Goal: Task Accomplishment & Management: Manage account settings

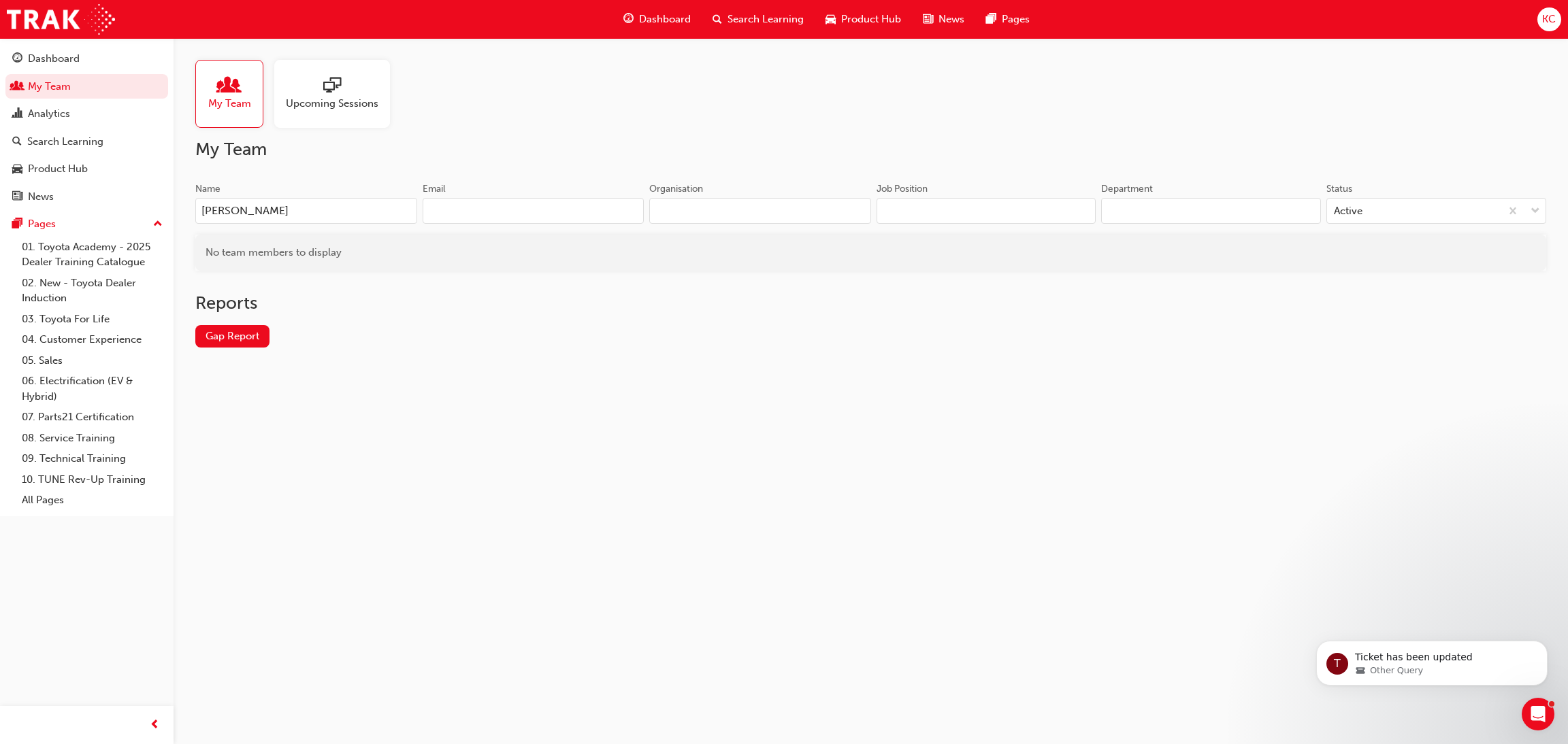
type input "[PERSON_NAME]"
drag, startPoint x: 212, startPoint y: 200, endPoint x: 193, endPoint y: 200, distance: 19.0
click at [193, 200] on div "My Team Upcoming Sessions My Team Name Harper Email Organisation Job Position D…" at bounding box center [870, 215] width 1395 height 353
click at [44, 87] on link "My Team" at bounding box center [87, 86] width 163 height 25
click at [271, 213] on input "[PERSON_NAME]" at bounding box center [306, 211] width 222 height 26
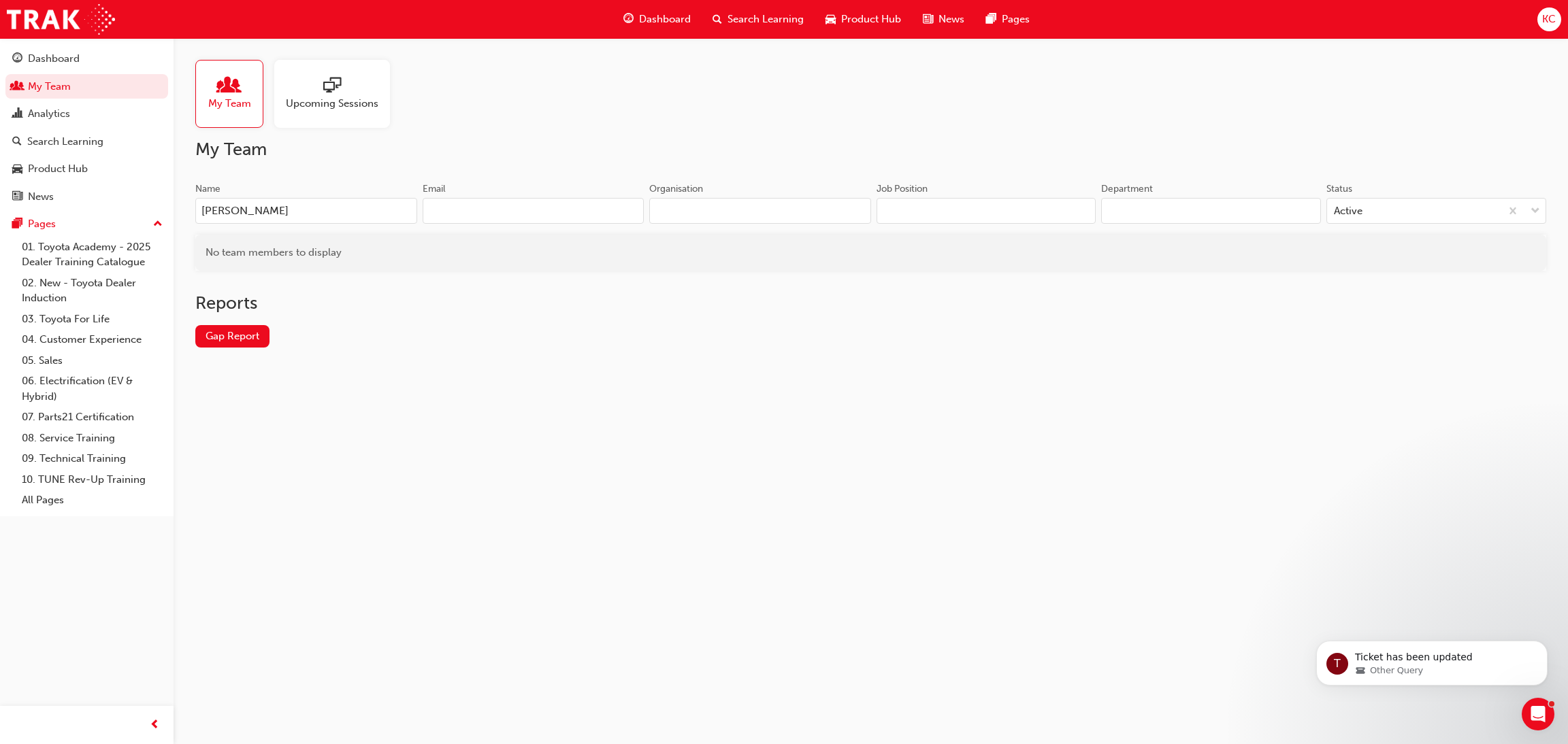
click at [778, 22] on span "Search Learning" at bounding box center [766, 19] width 76 height 16
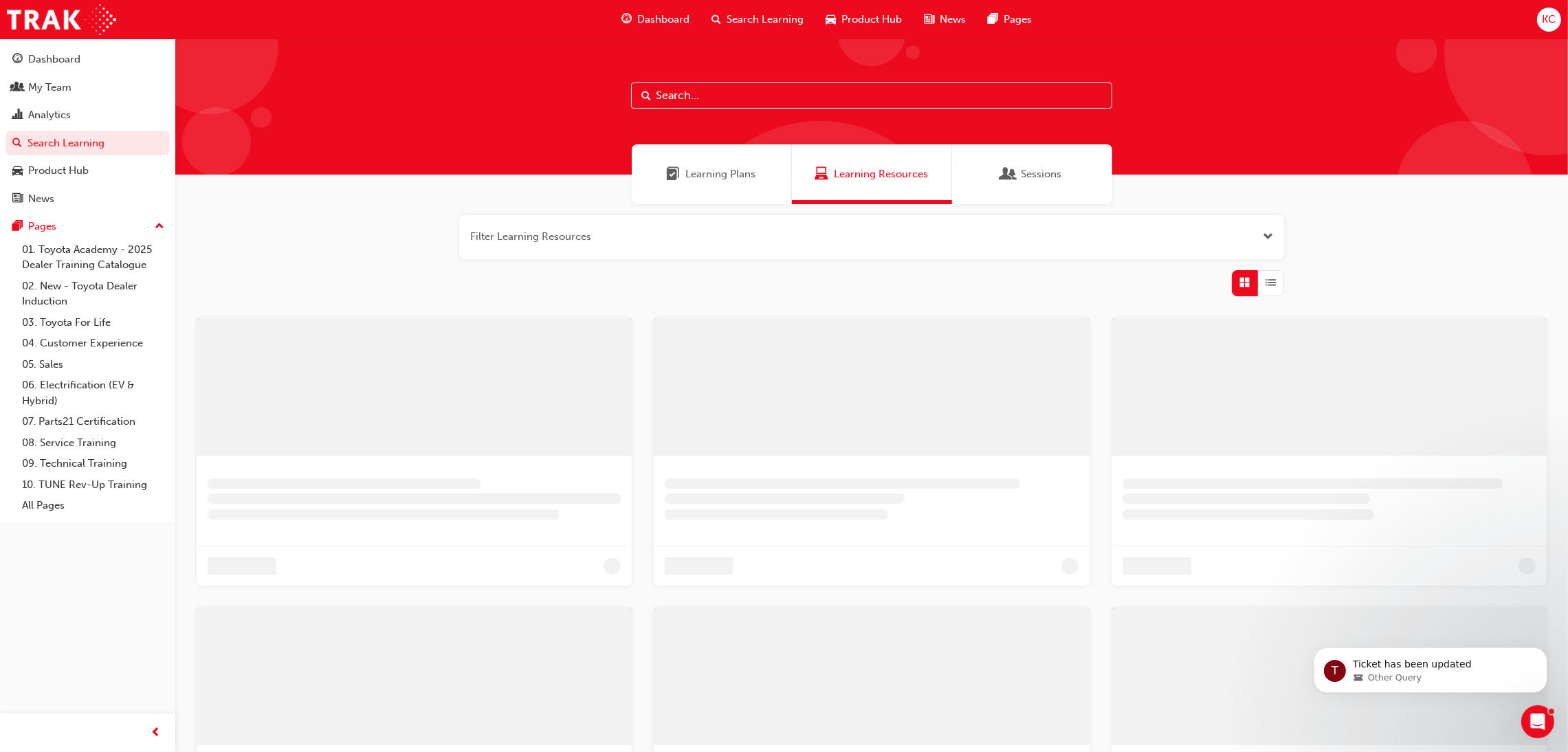
click at [732, 104] on input "text" at bounding box center [872, 95] width 482 height 26
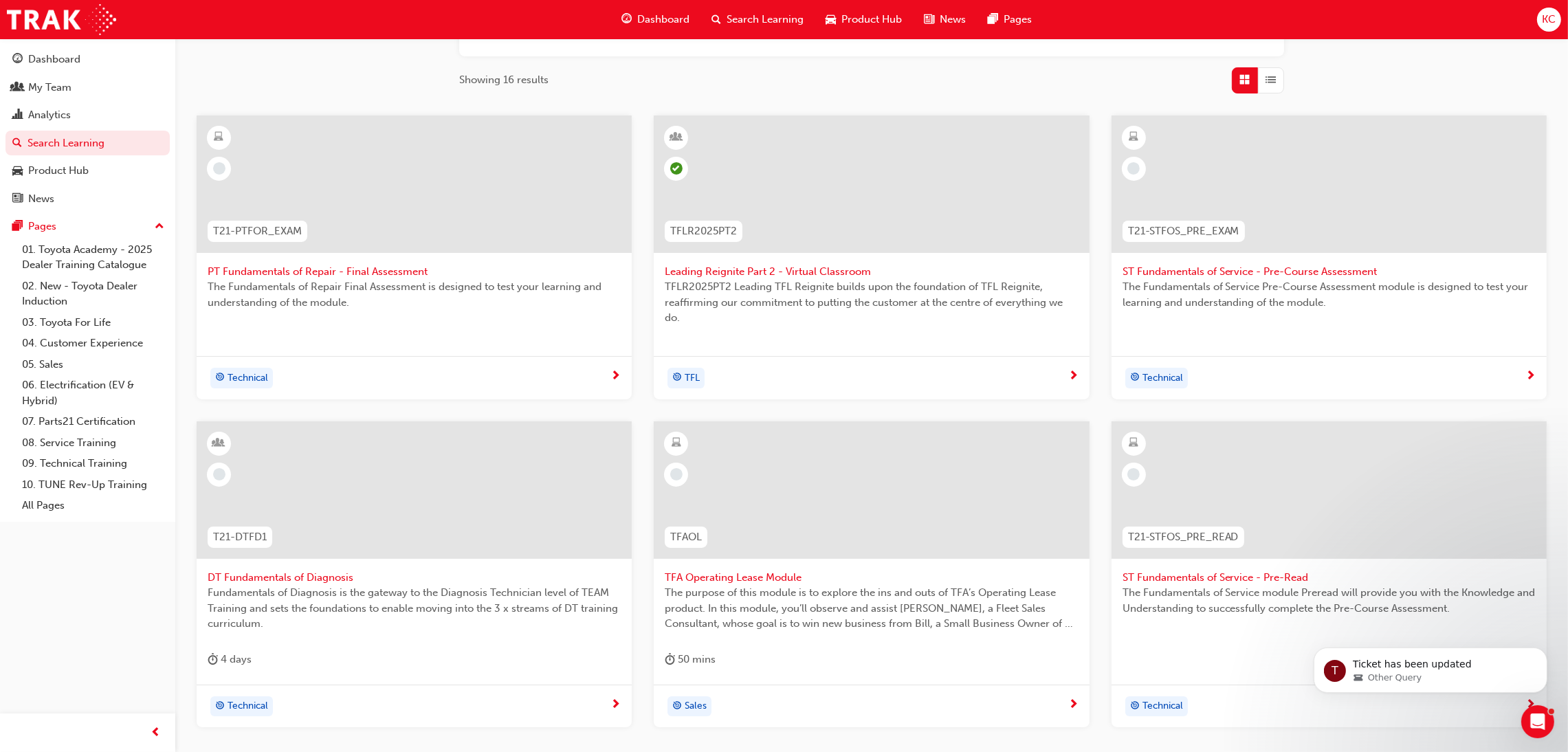
scroll to position [206, 0]
click at [600, 69] on div "Showing 16 results" at bounding box center [872, 77] width 825 height 26
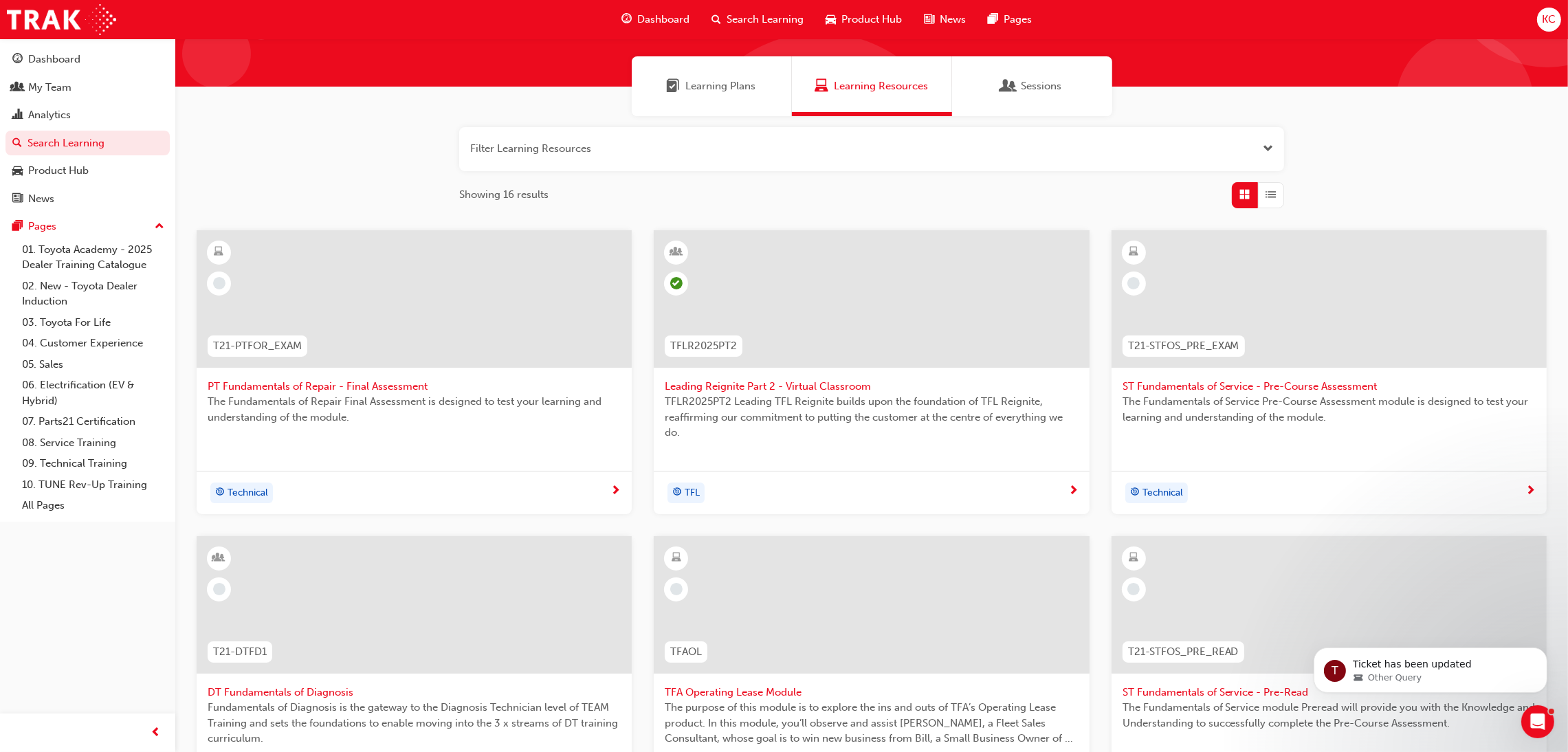
scroll to position [0, 0]
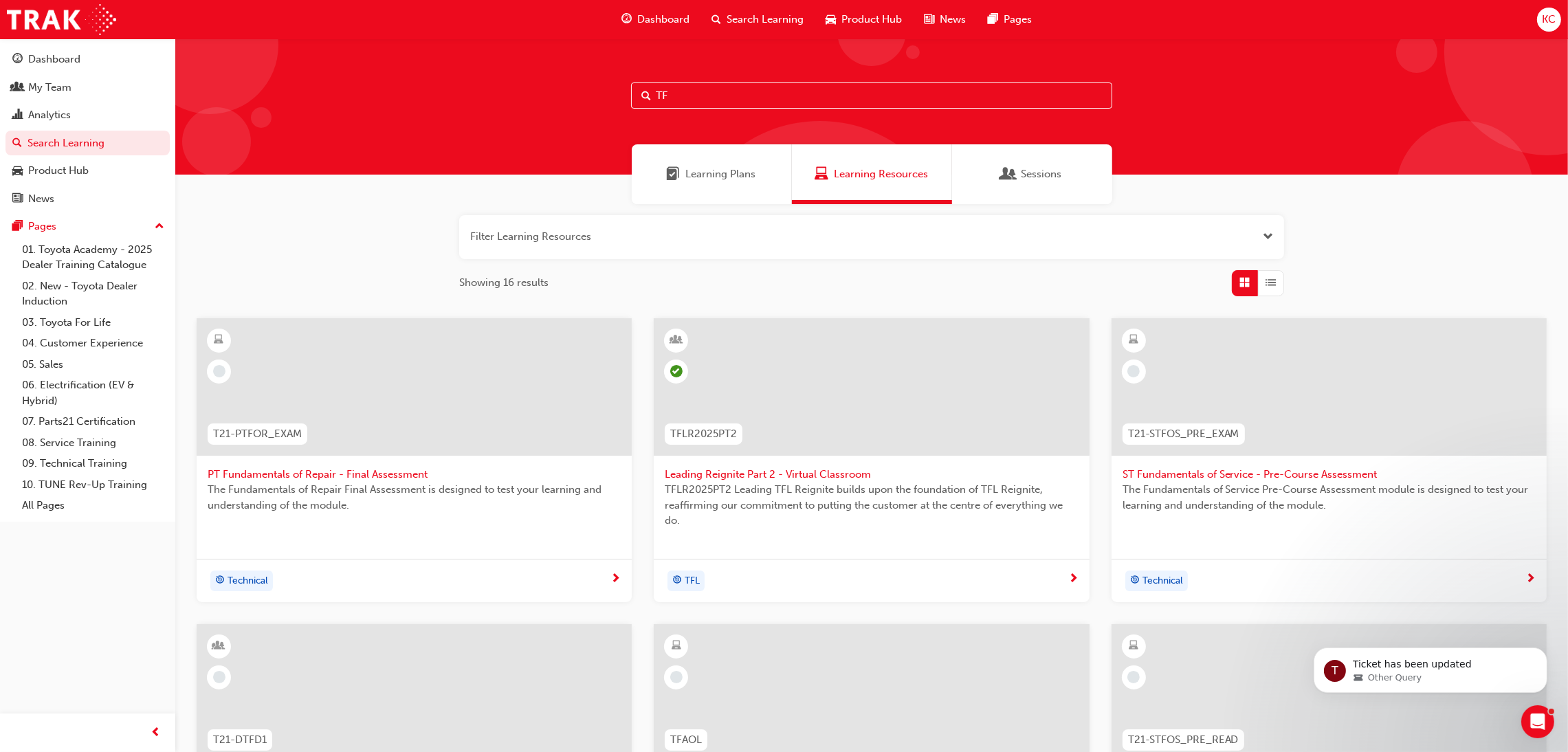
click at [710, 91] on input "TF" at bounding box center [872, 95] width 482 height 26
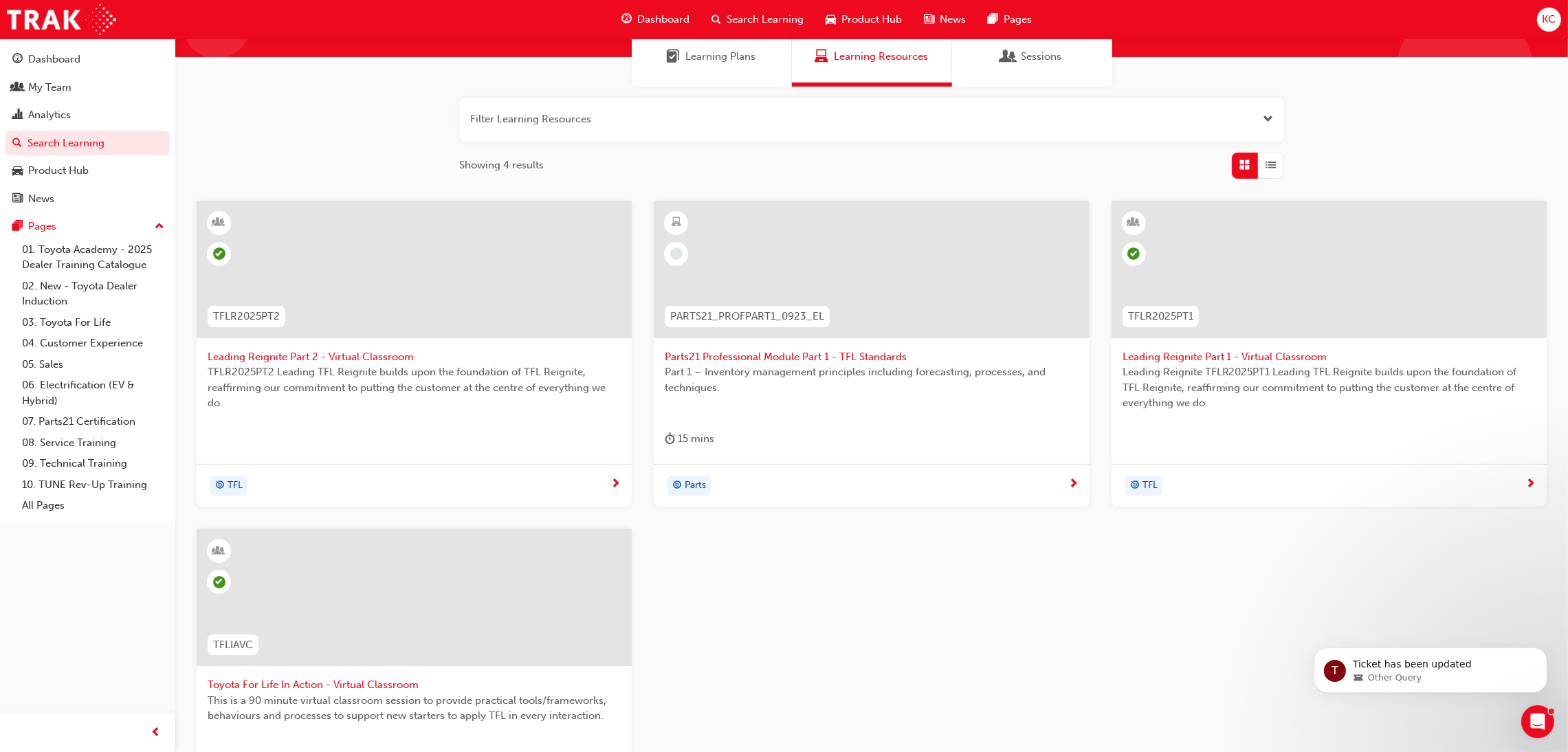
scroll to position [309, 0]
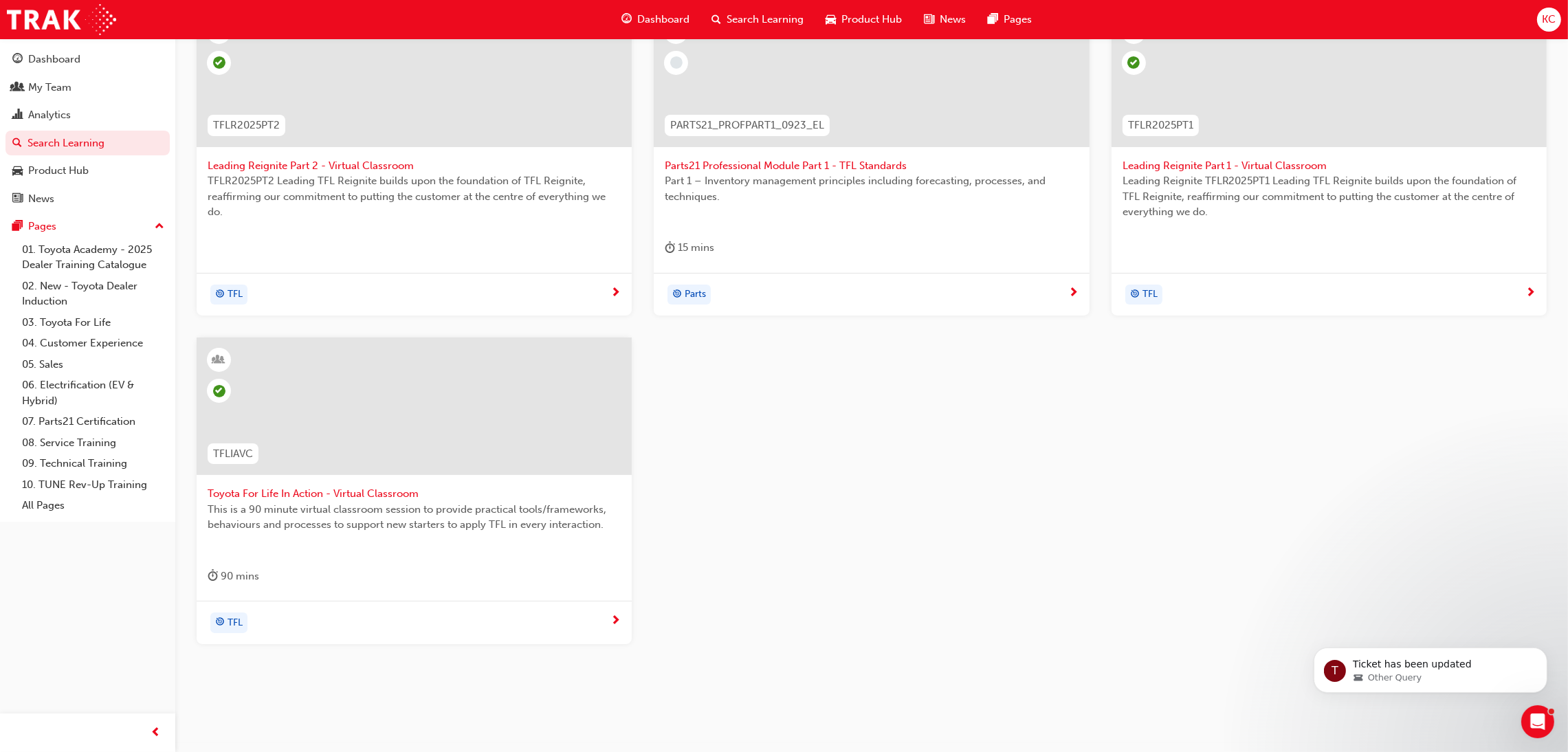
type input "TFL"
click at [350, 489] on span "Toyota For Life In Action - Virtual Classroom" at bounding box center [414, 494] width 413 height 16
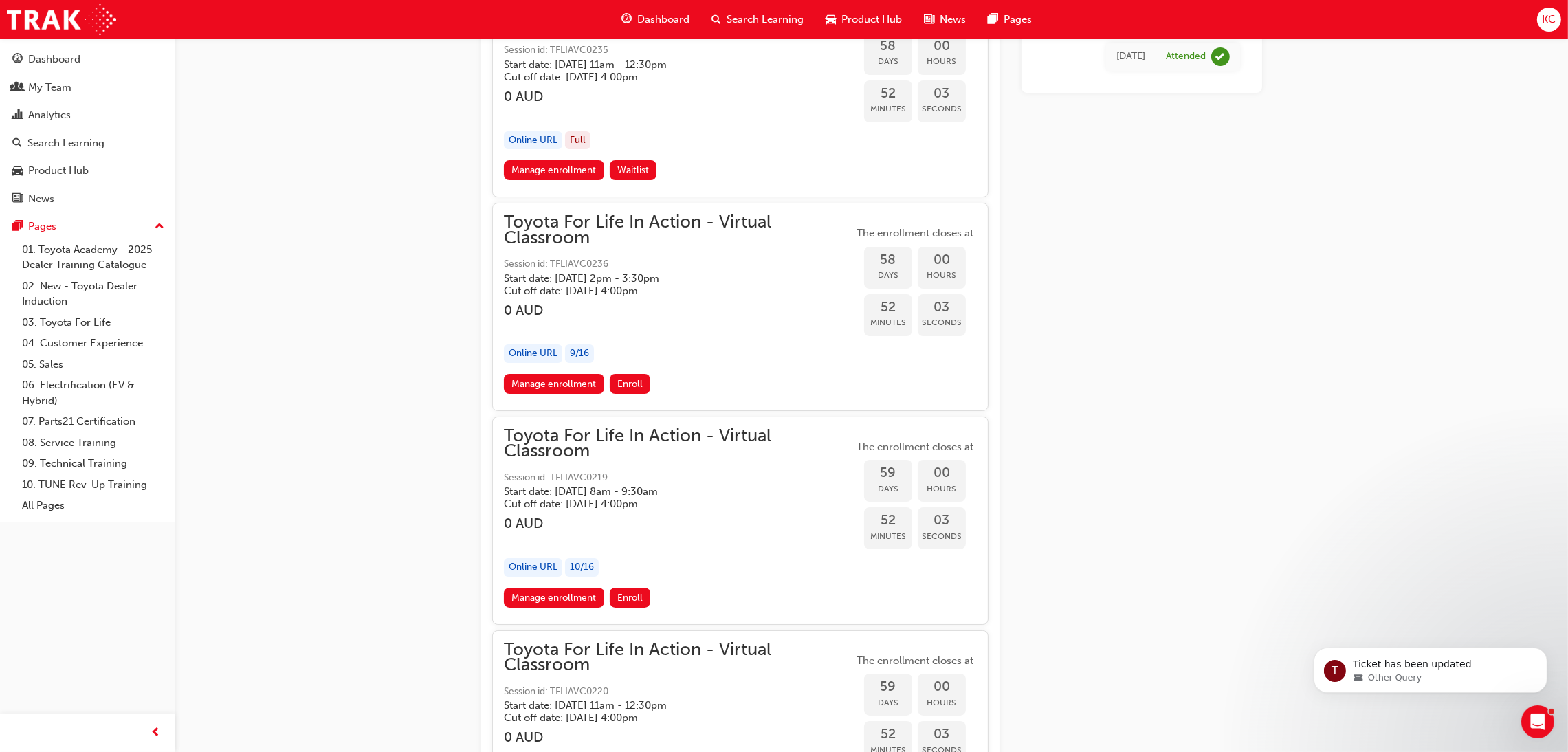
scroll to position [15680, 0]
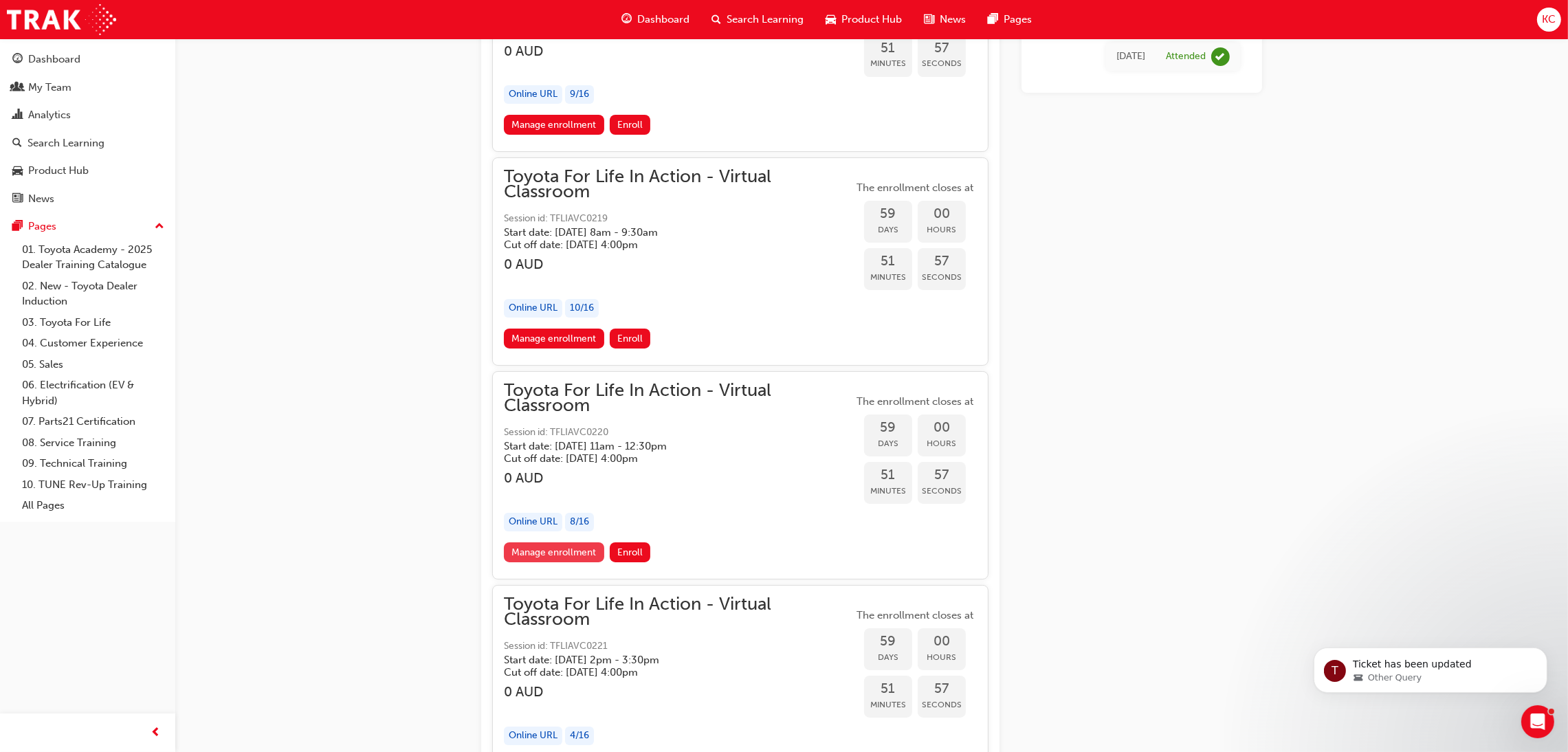
click at [573, 560] on link "Manage enrollment" at bounding box center [554, 552] width 101 height 20
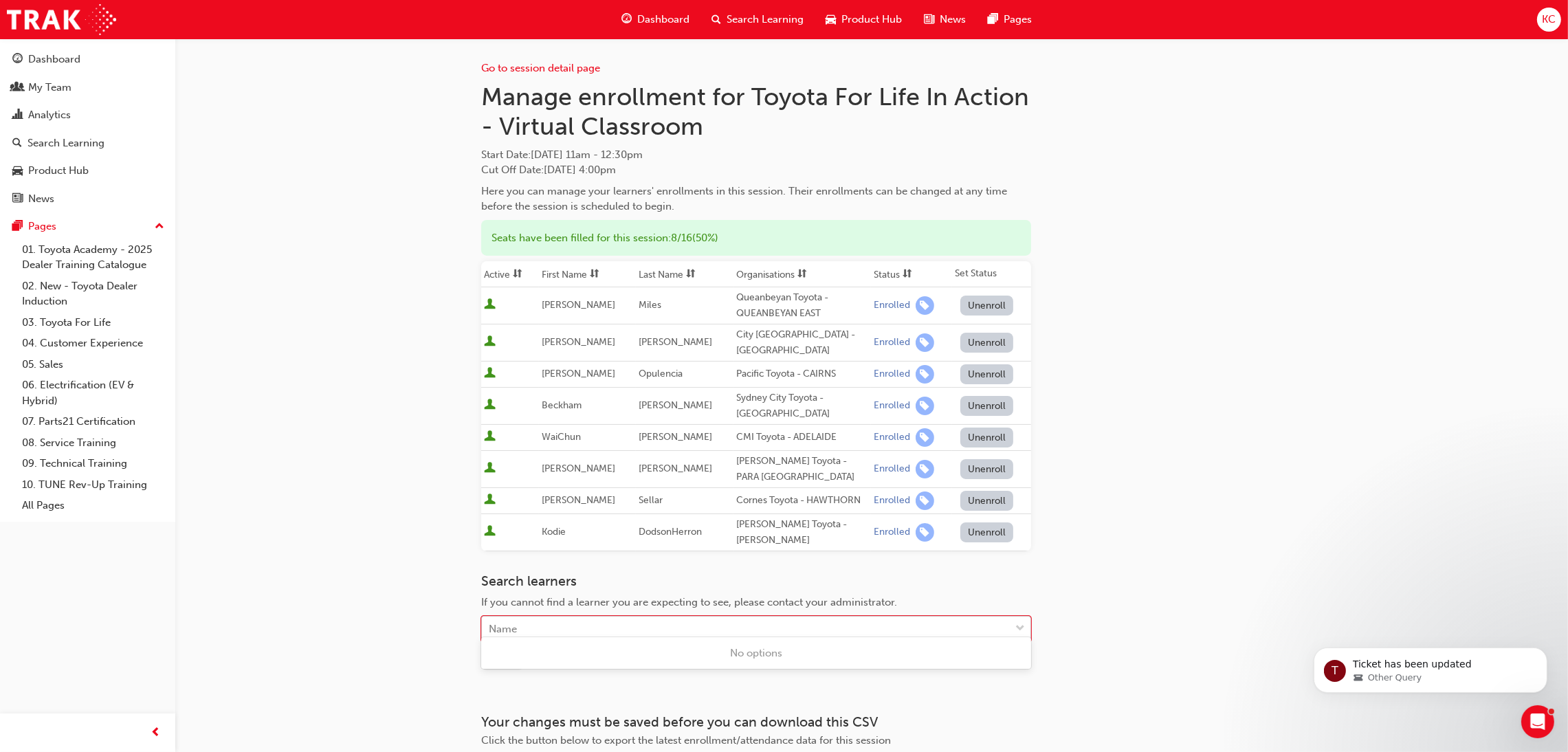
click at [583, 617] on div "Name" at bounding box center [746, 629] width 528 height 24
type input "Harp"
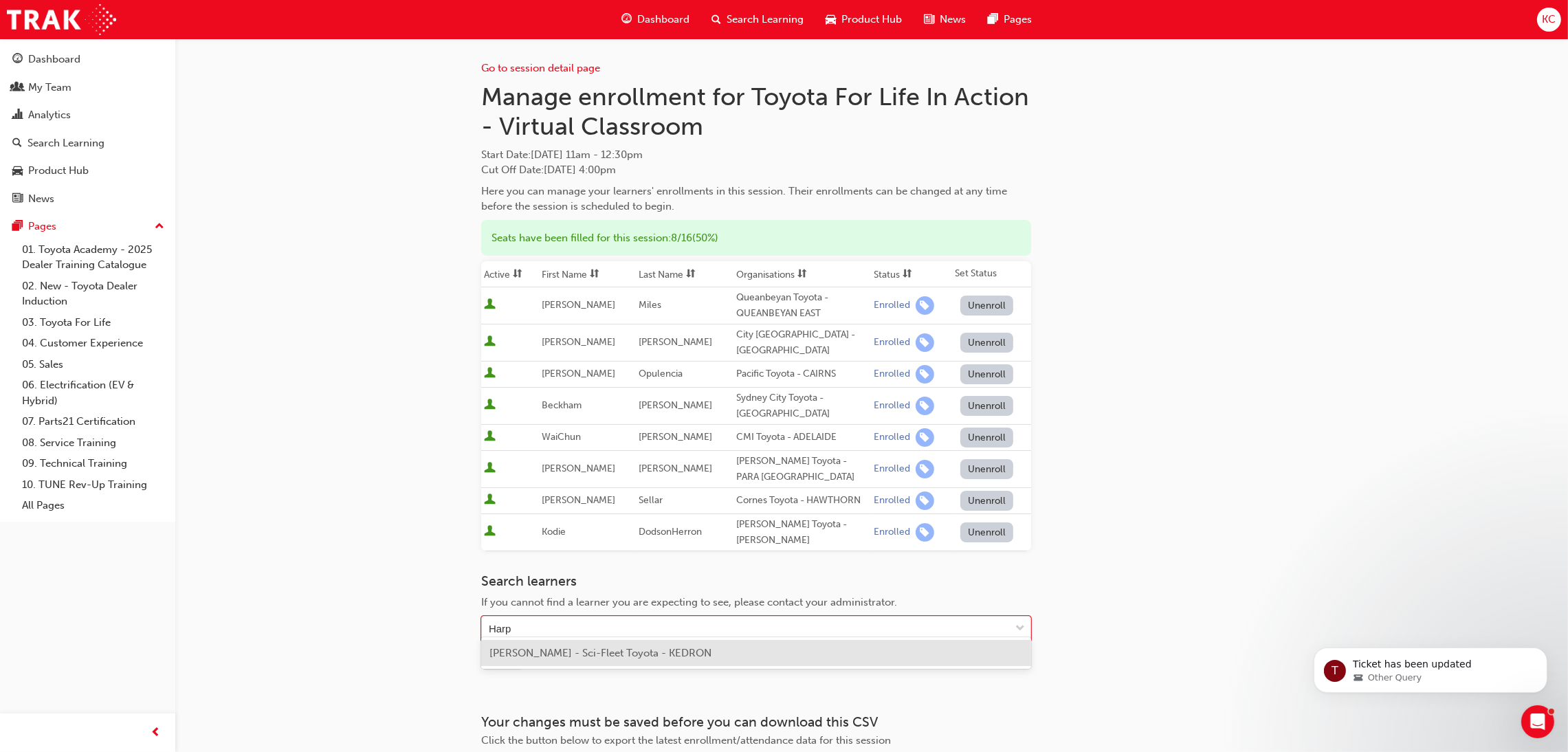
click at [607, 664] on div "Harper Altoft - Sci-Fleet Toyota - KEDRON" at bounding box center [757, 653] width 550 height 27
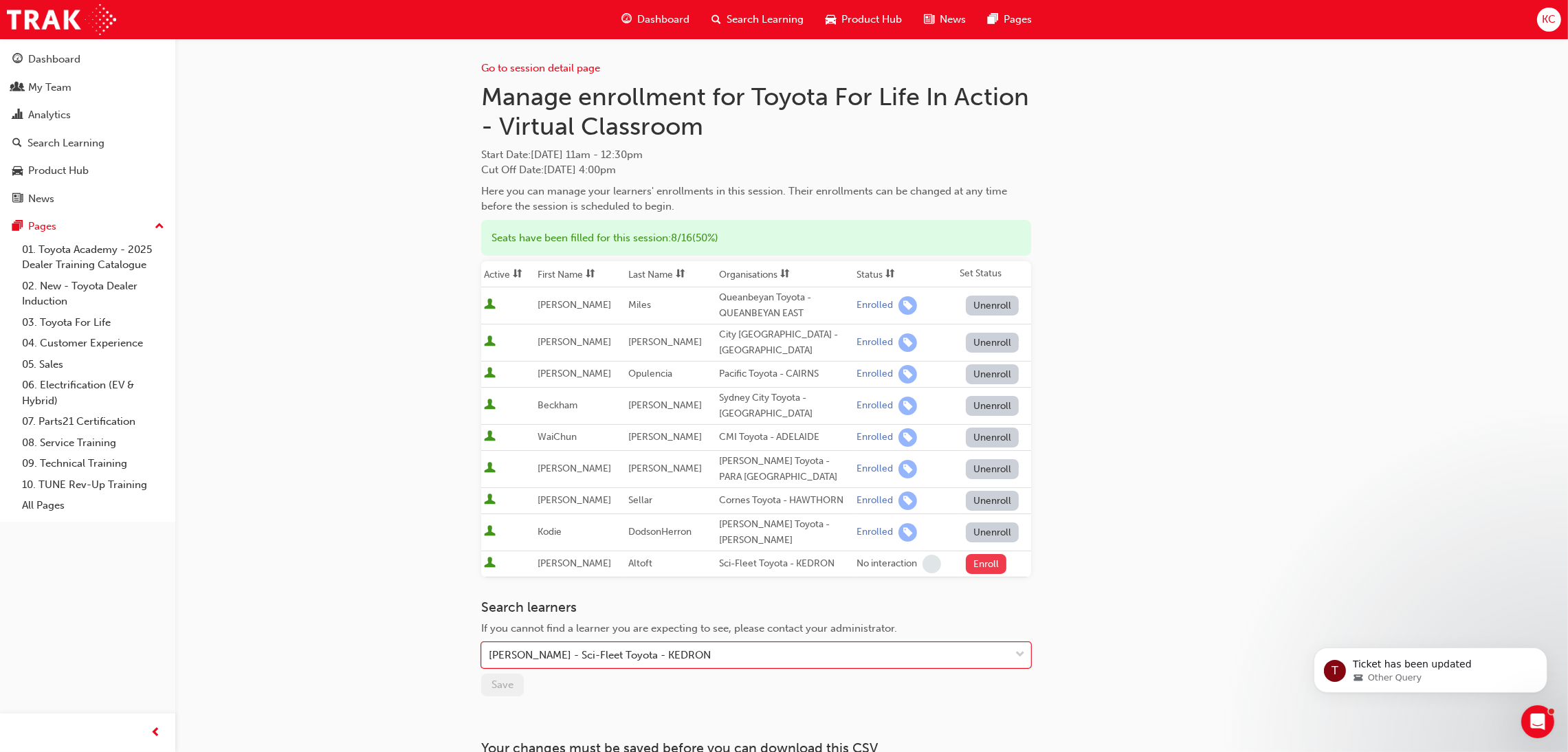
click at [989, 558] on button "Enroll" at bounding box center [987, 564] width 41 height 20
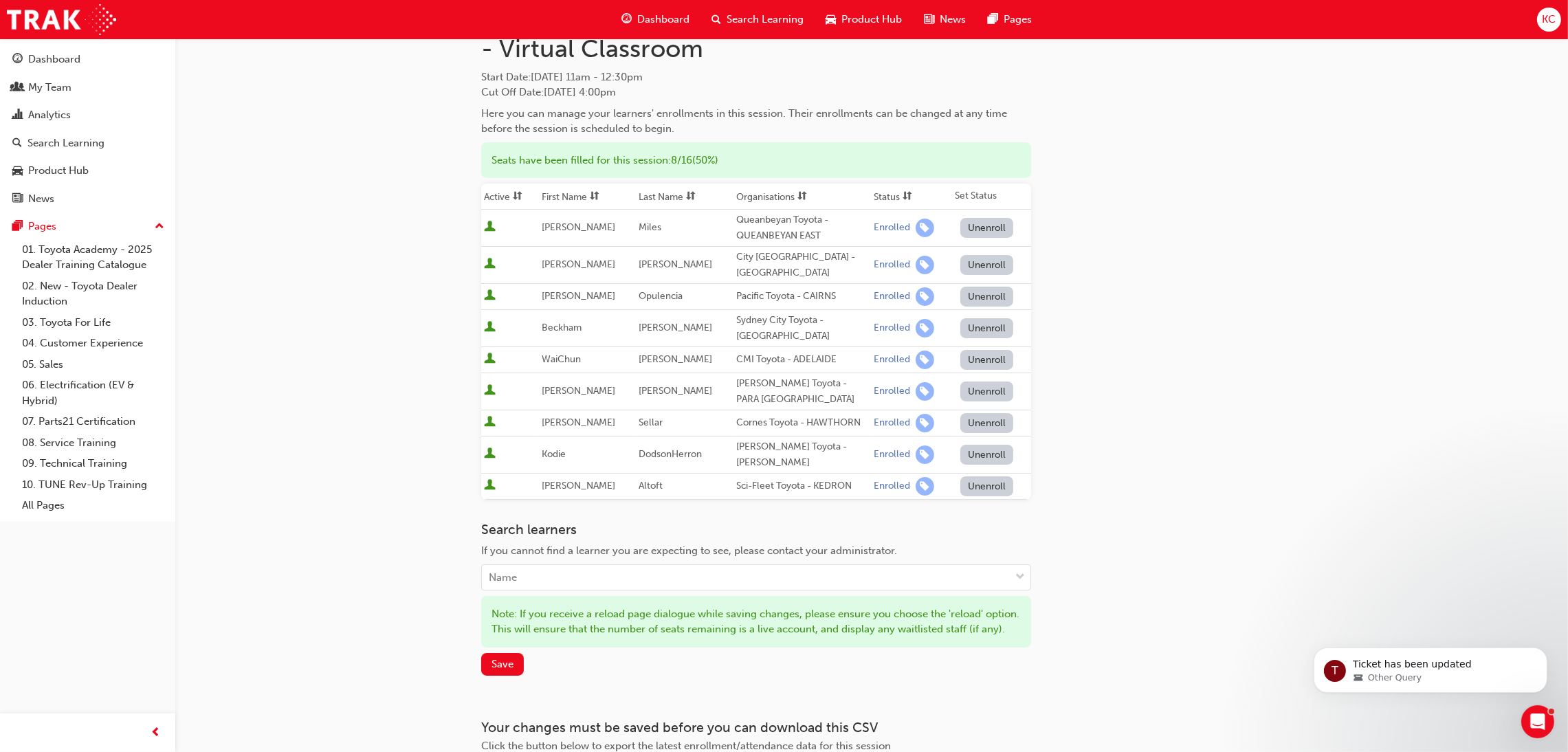
scroll to position [190, 0]
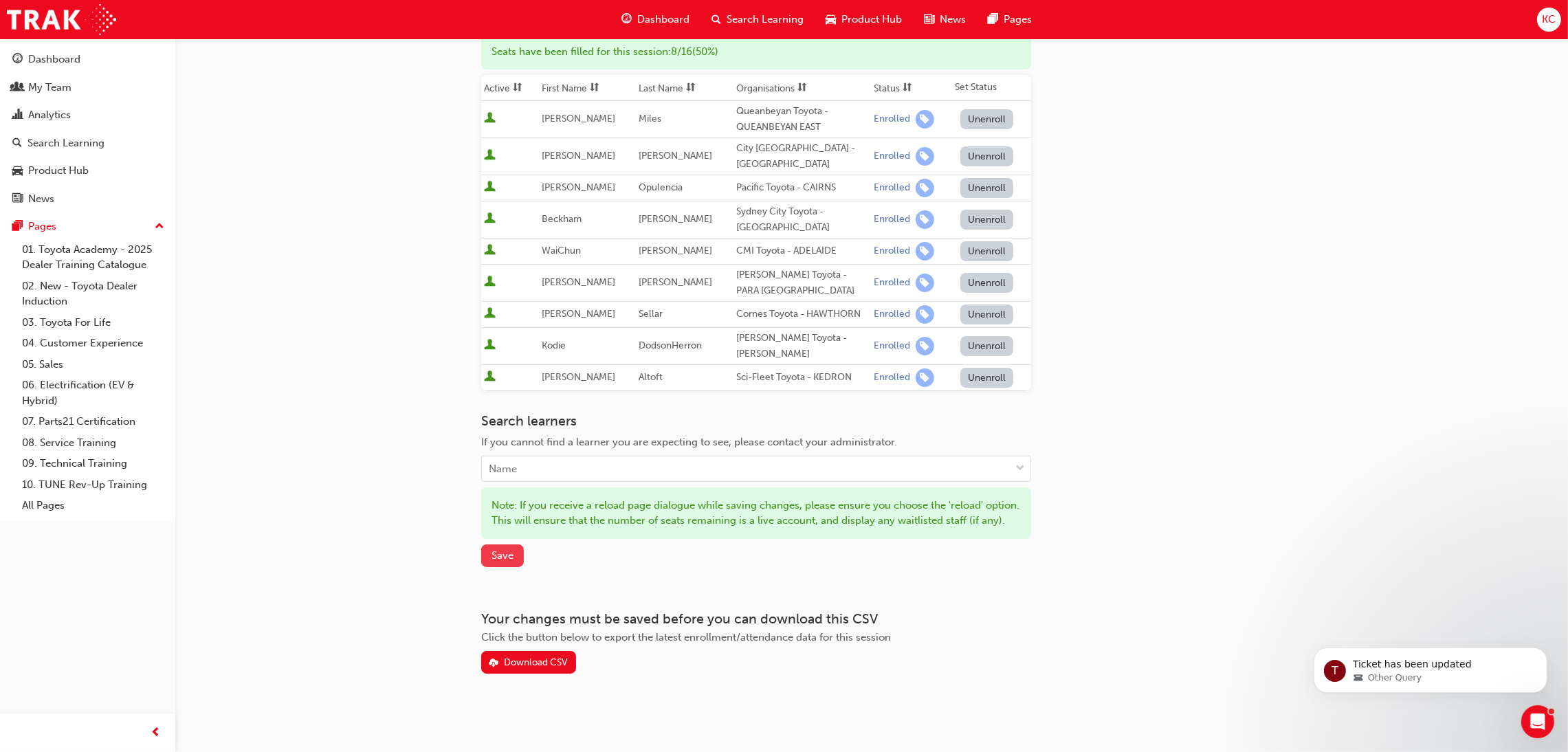
click at [491, 557] on span "Save" at bounding box center [502, 555] width 22 height 12
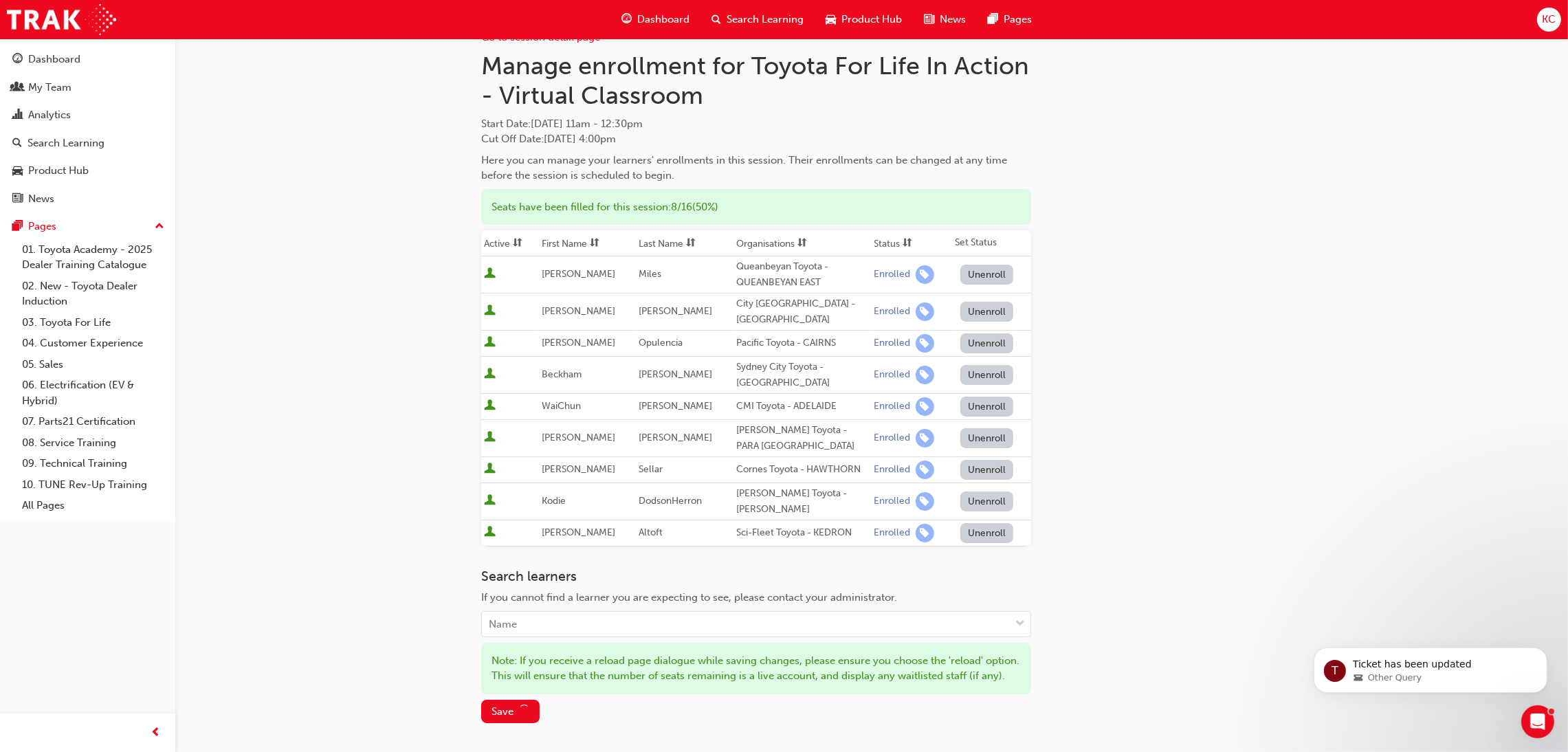
scroll to position [0, 0]
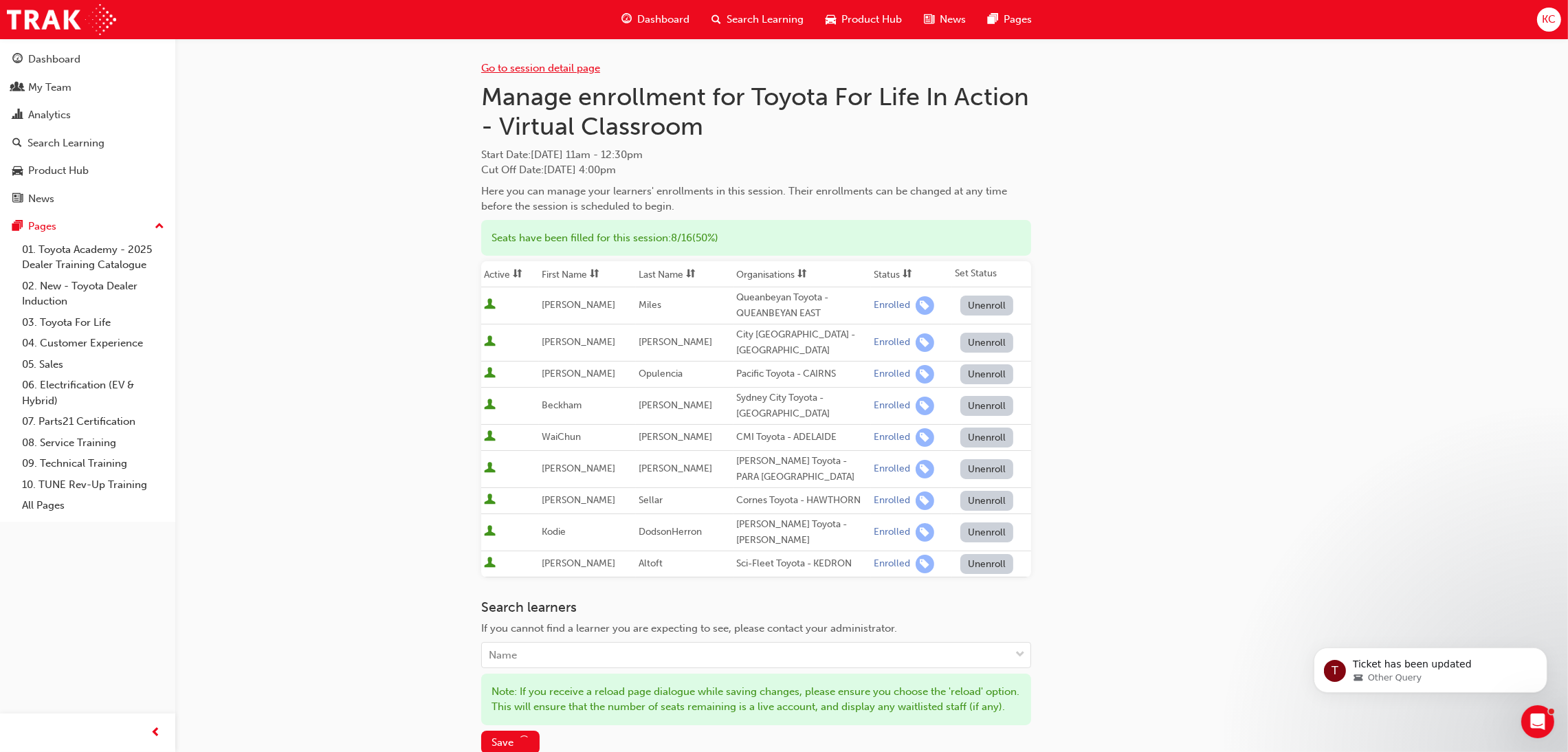
click at [577, 67] on link "Go to session detail page" at bounding box center [541, 68] width 119 height 12
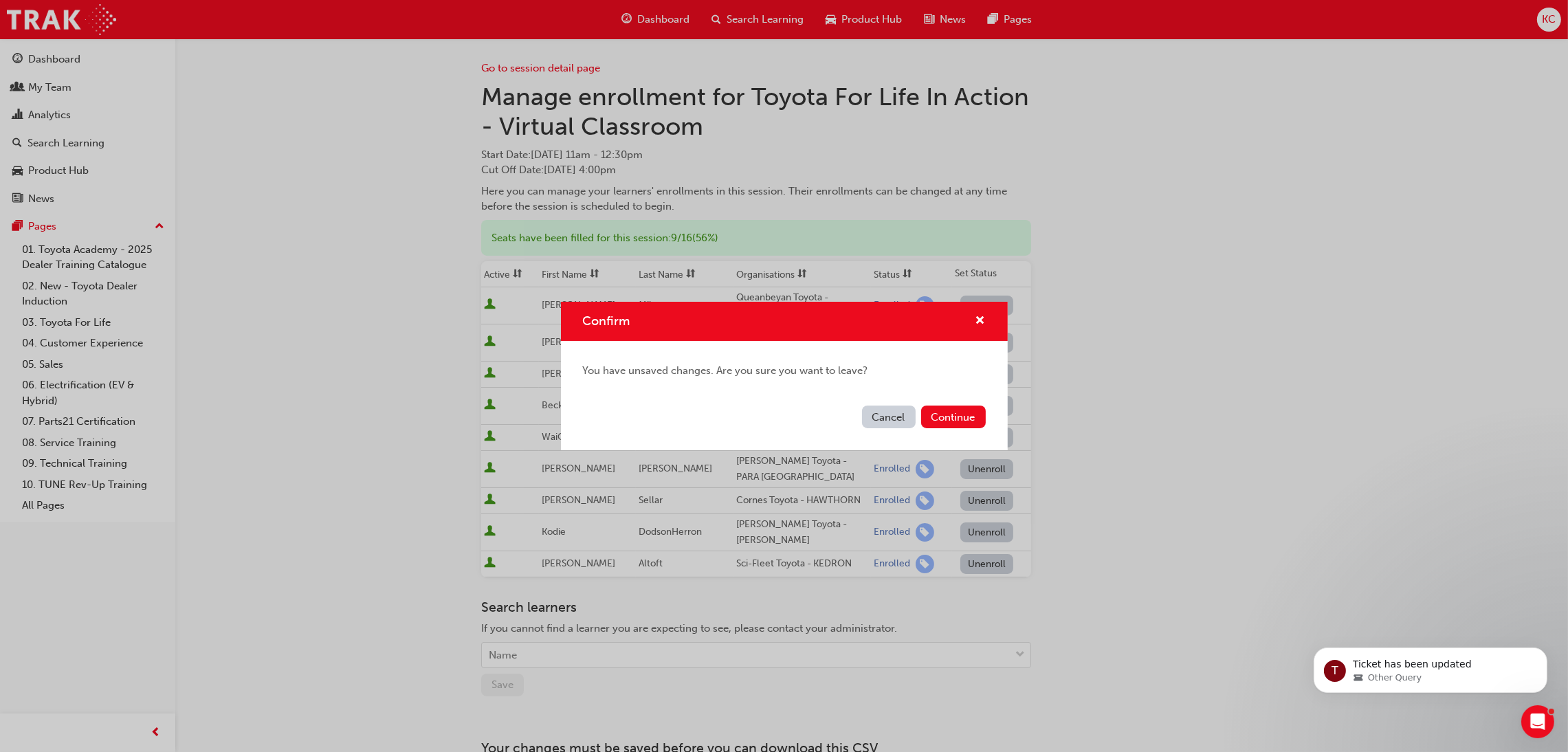
click at [882, 419] on button "Cancel" at bounding box center [889, 417] width 53 height 23
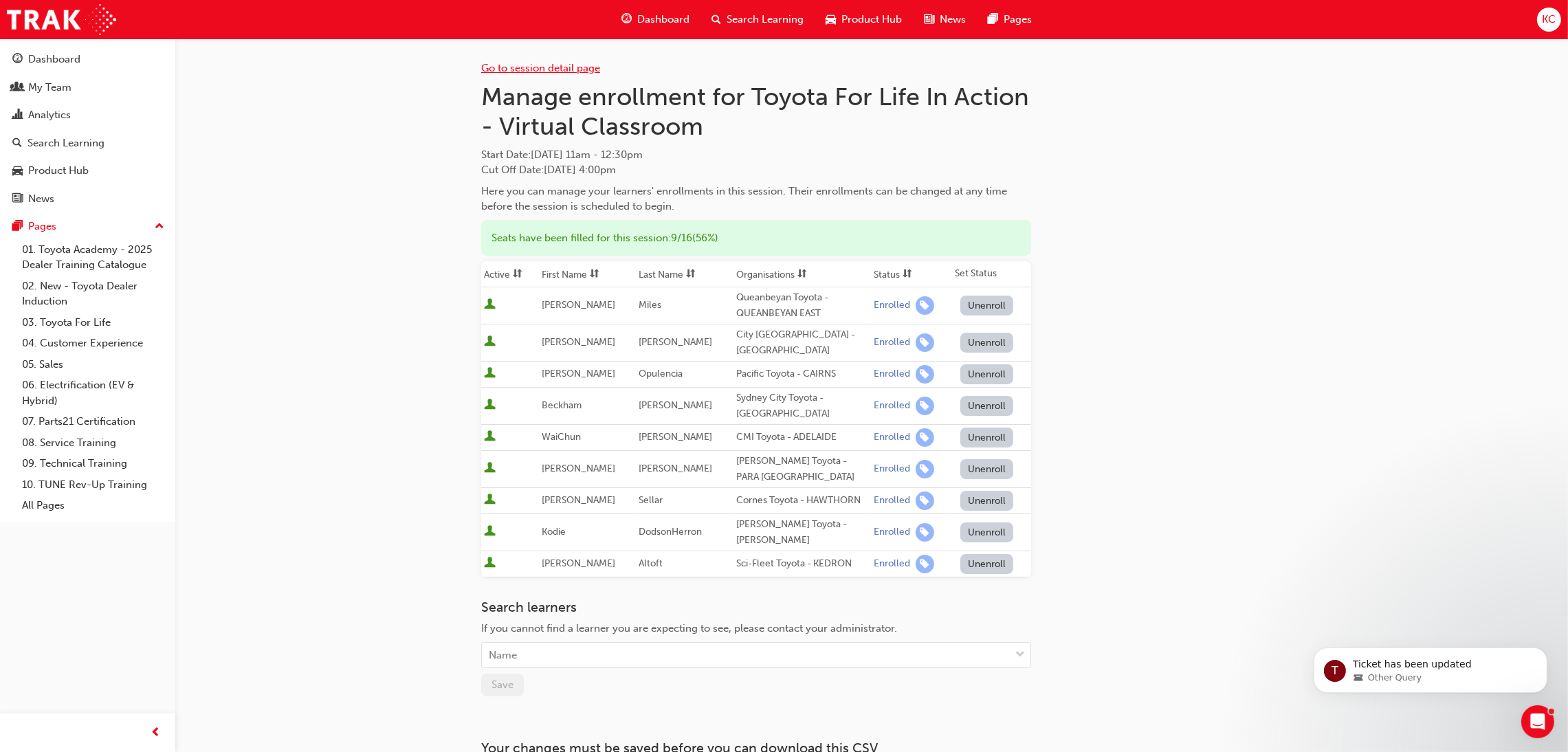
click at [546, 68] on link "Go to session detail page" at bounding box center [541, 68] width 119 height 12
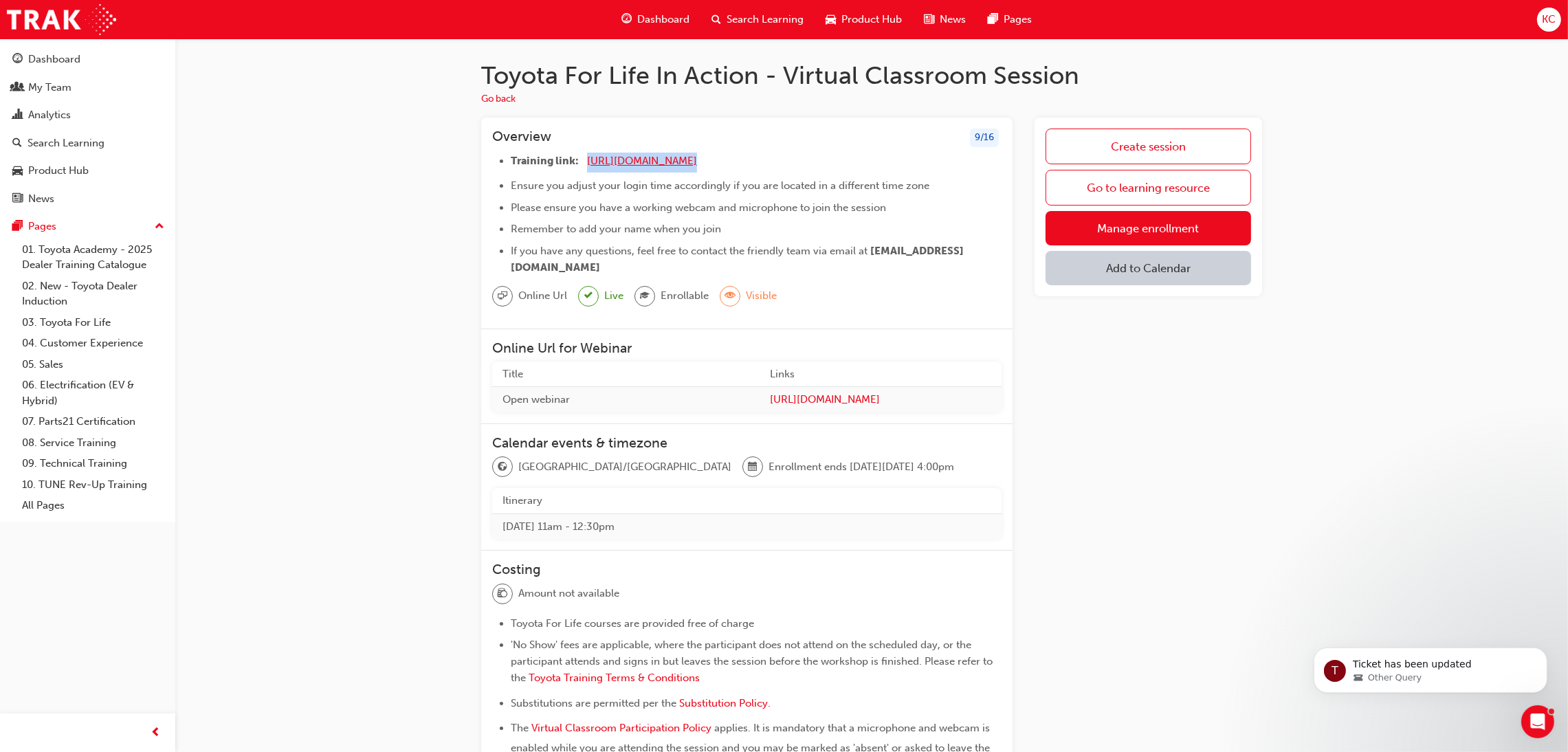
drag, startPoint x: 743, startPoint y: 160, endPoint x: 585, endPoint y: 162, distance: 158.0
click at [585, 162] on li "Training link: https://zoom.us/j/5450758959 ​" at bounding box center [756, 162] width 491 height 20
copy li "https://zoom.us/j/5450758959"
click at [636, 161] on span "https://zoom.us/j/5450758959" at bounding box center [642, 161] width 110 height 12
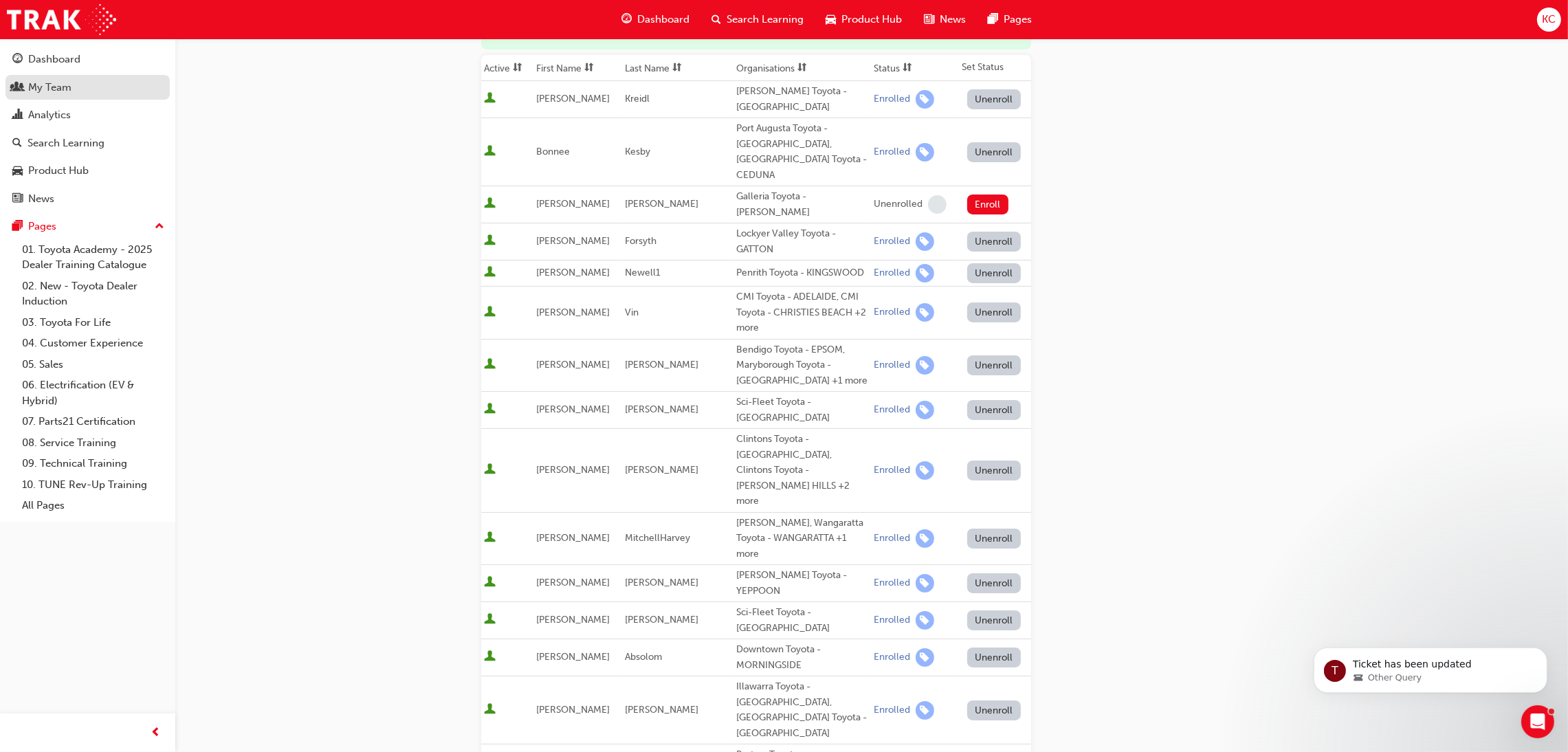
click at [48, 81] on div "My Team" at bounding box center [50, 88] width 43 height 16
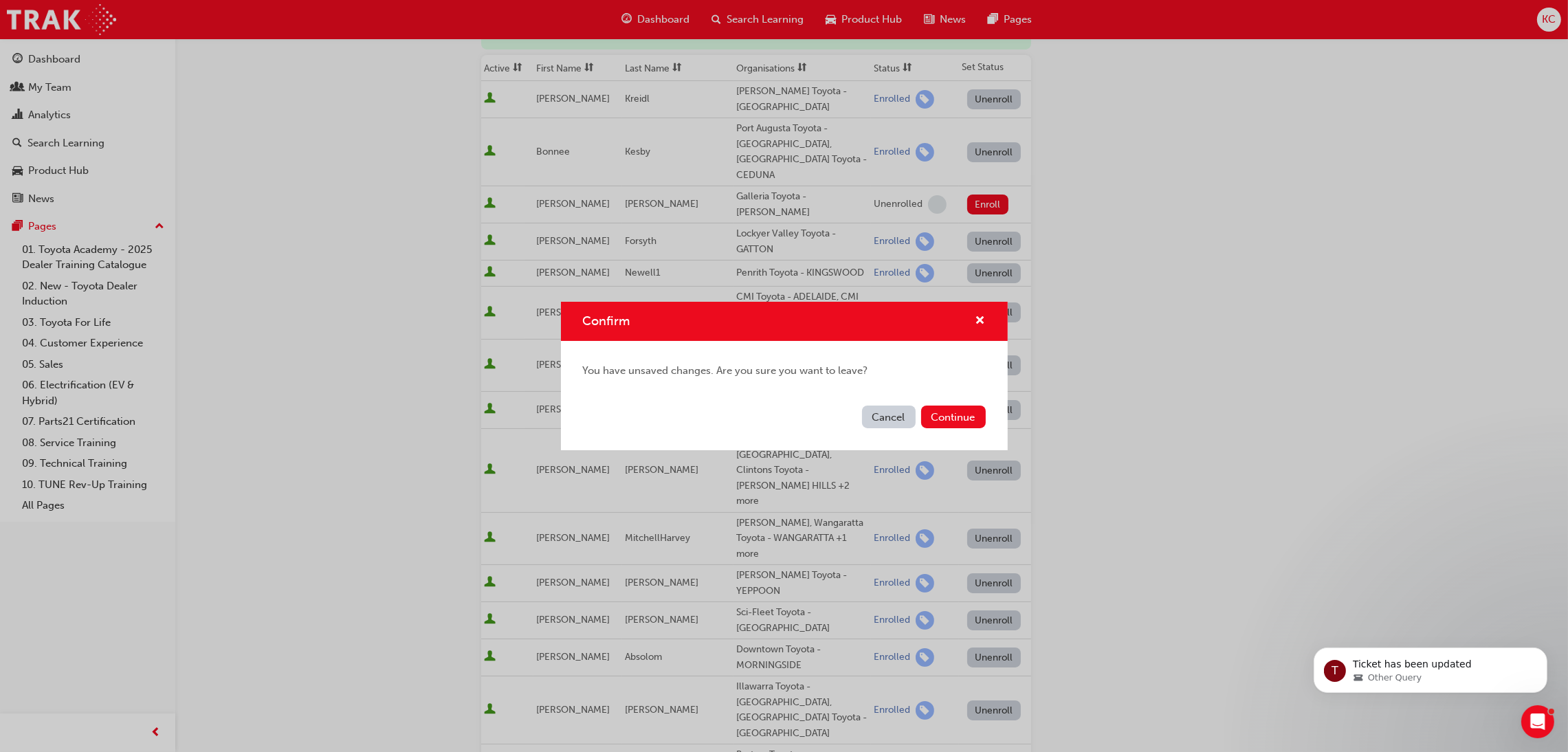
click at [881, 428] on div "Cancel" at bounding box center [889, 417] width 53 height 23
click at [891, 421] on button "Cancel" at bounding box center [889, 417] width 53 height 23
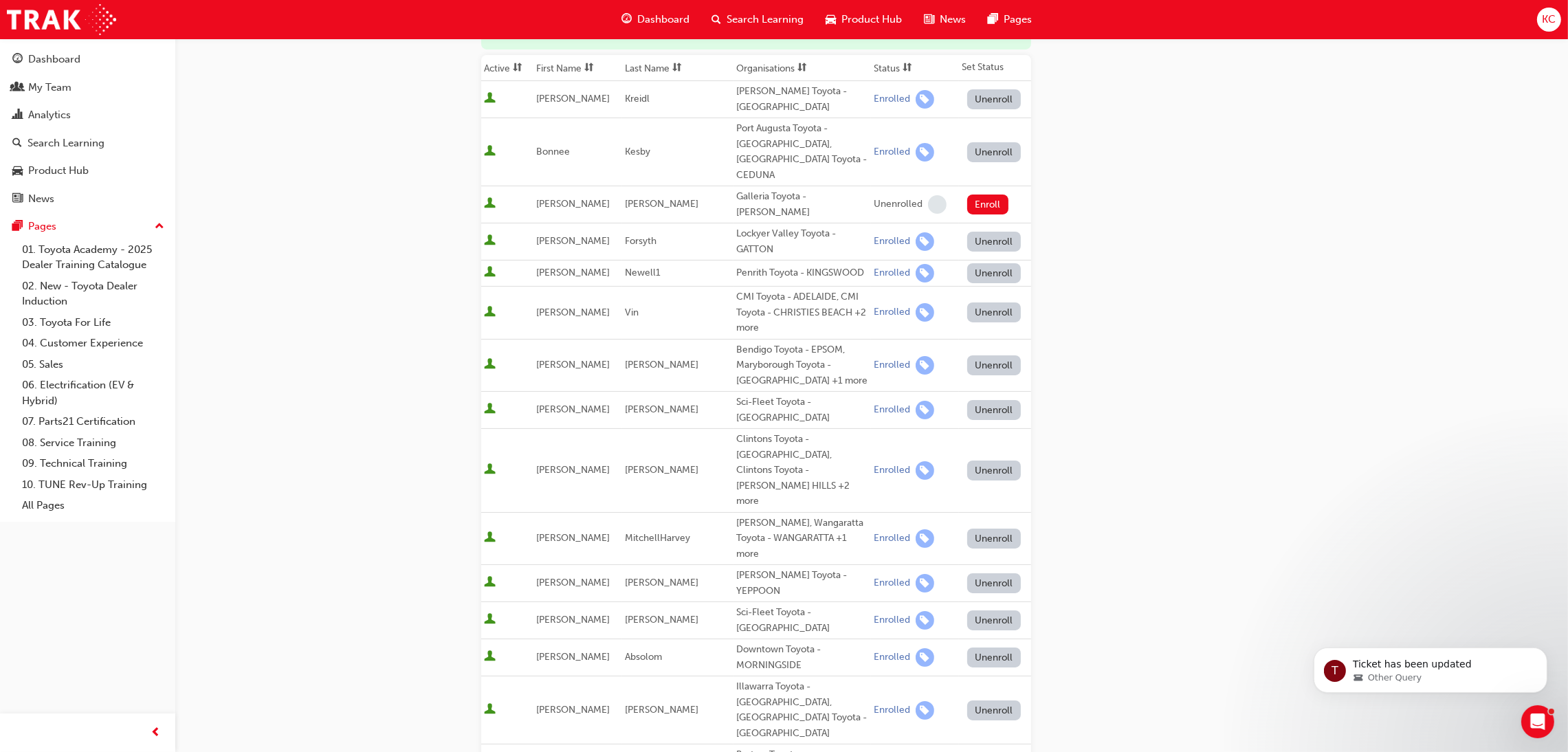
scroll to position [537, 0]
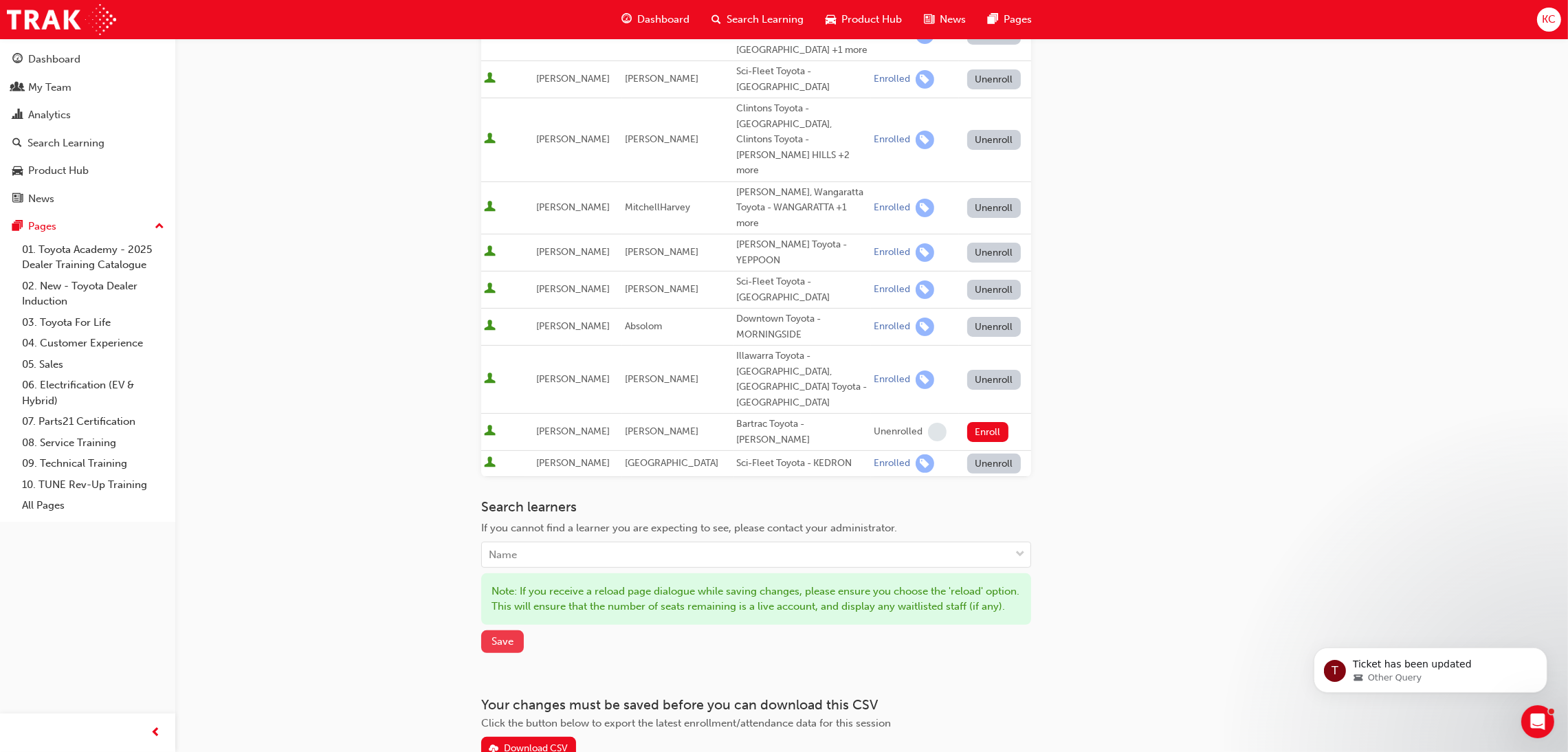
click at [502, 635] on span "Save" at bounding box center [502, 642] width 22 height 12
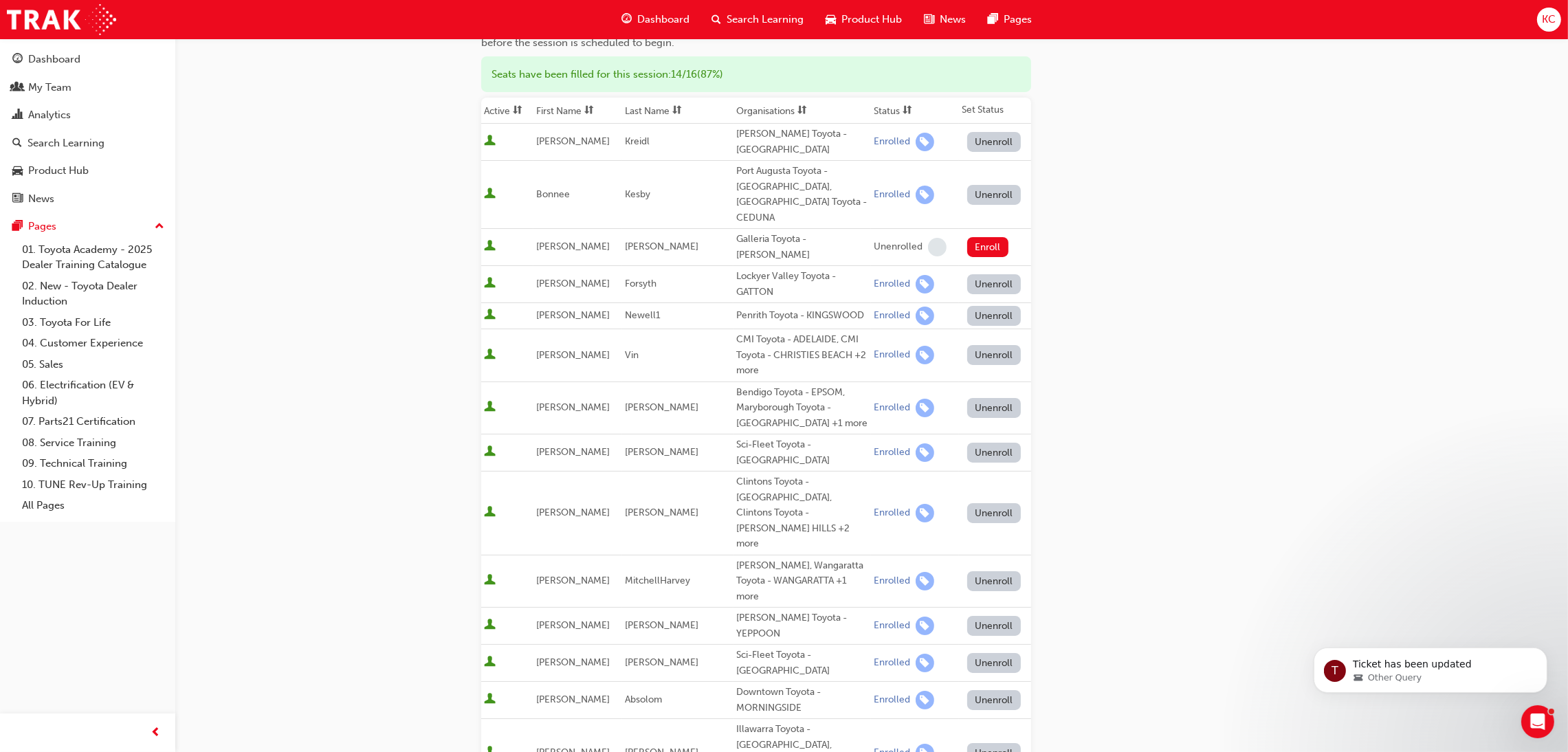
scroll to position [464, 0]
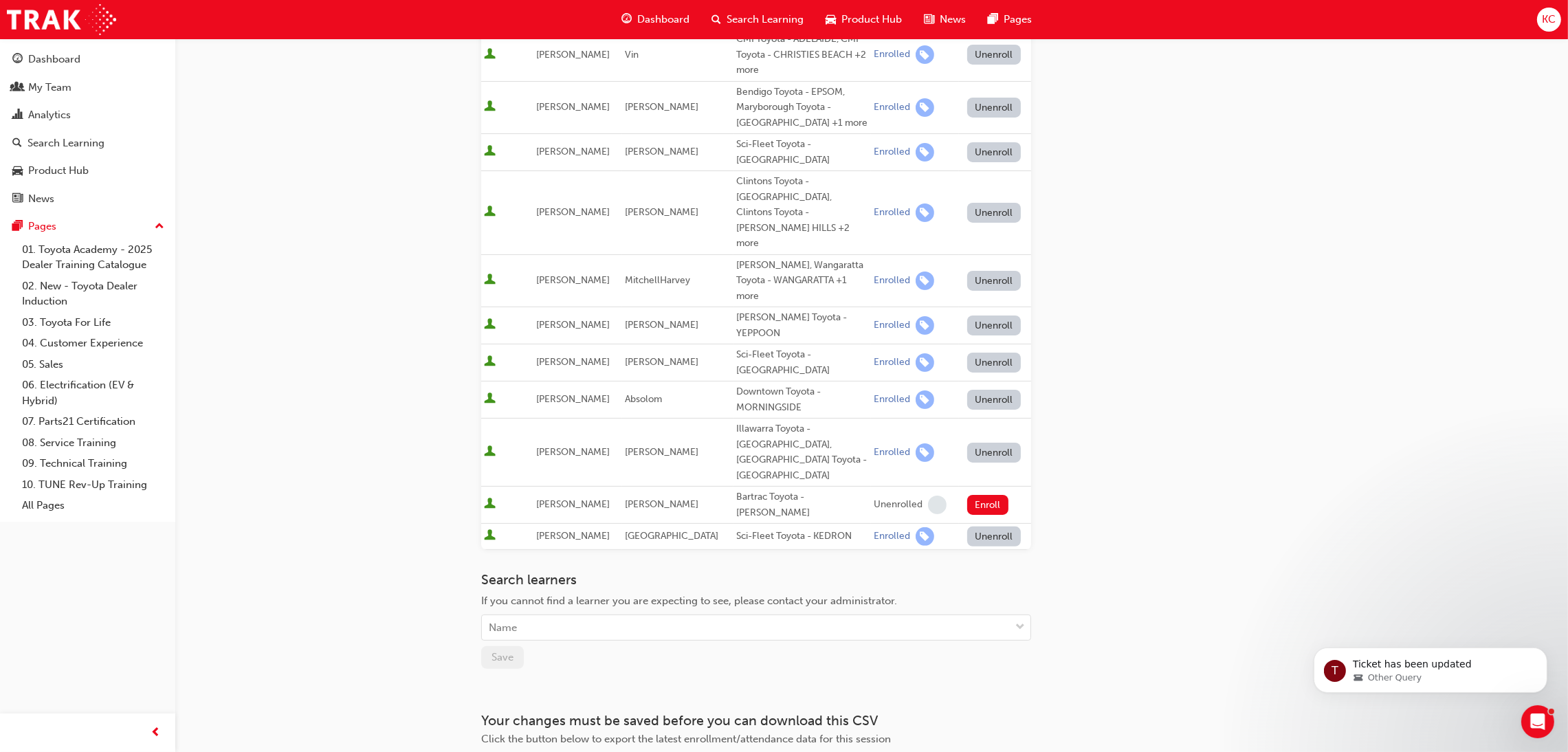
click at [644, 530] on span "[GEOGRAPHIC_DATA]" at bounding box center [671, 536] width 94 height 11
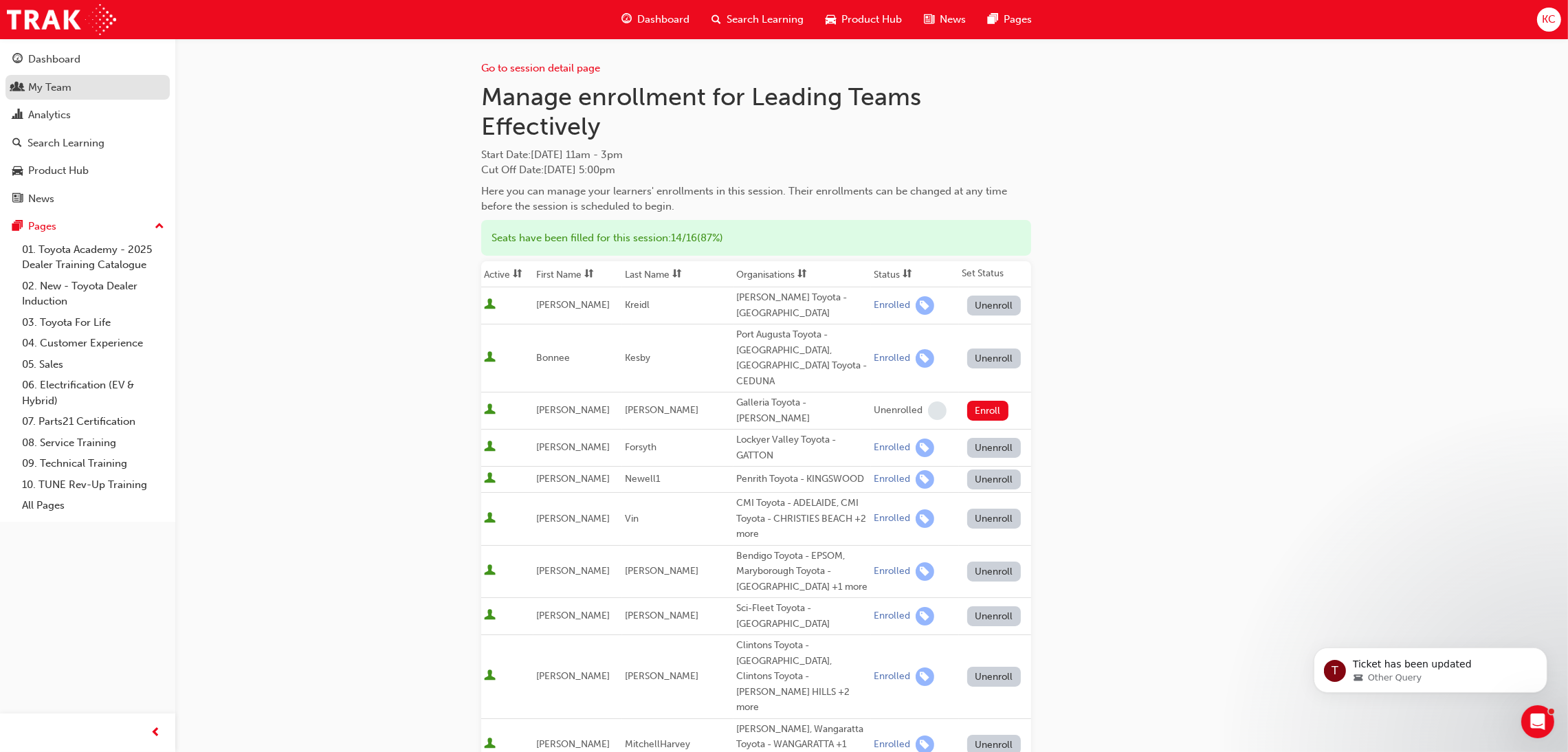
click at [39, 88] on div "My Team" at bounding box center [50, 88] width 43 height 16
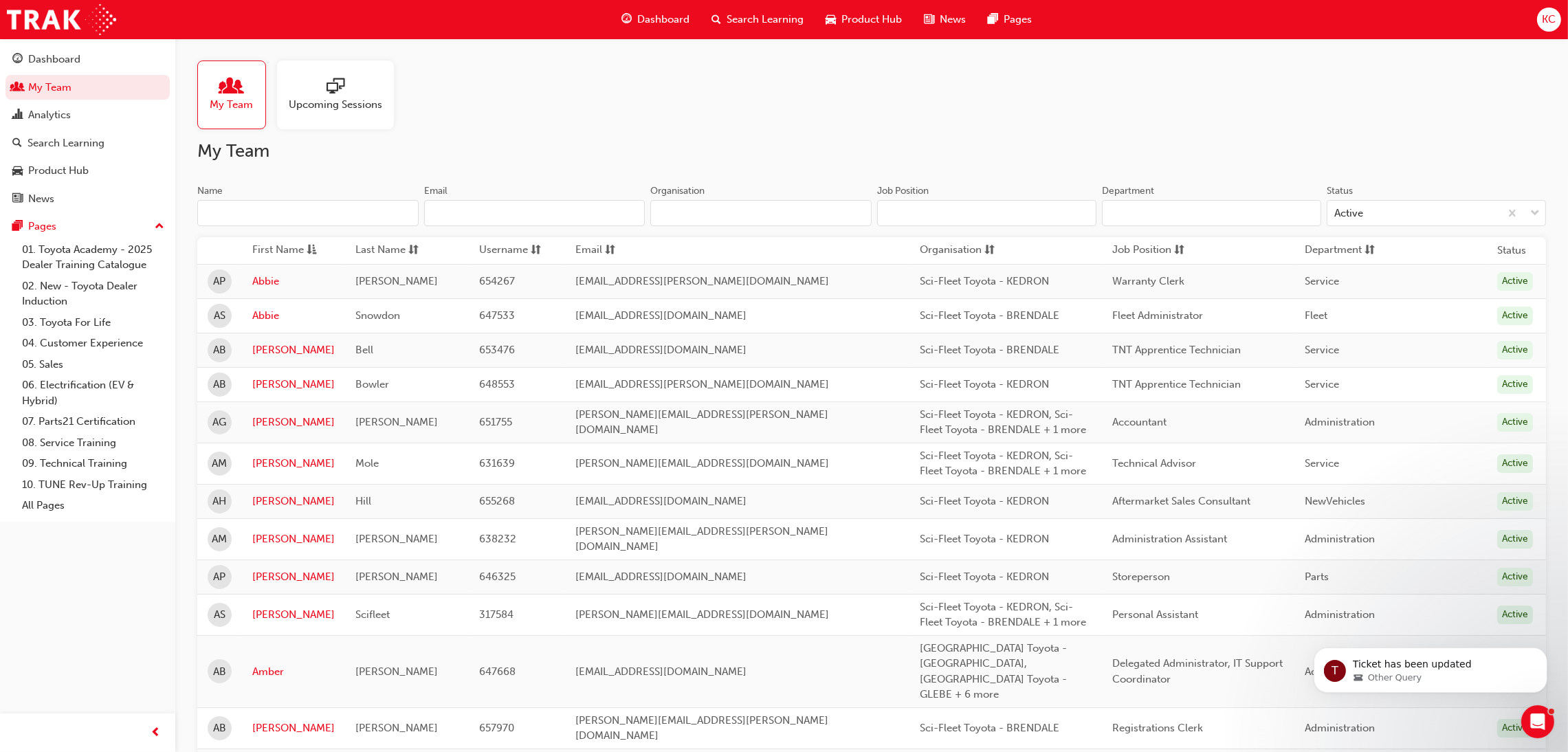
click at [315, 215] on input "Name" at bounding box center [308, 213] width 222 height 26
click at [290, 222] on input "Name" at bounding box center [308, 213] width 222 height 26
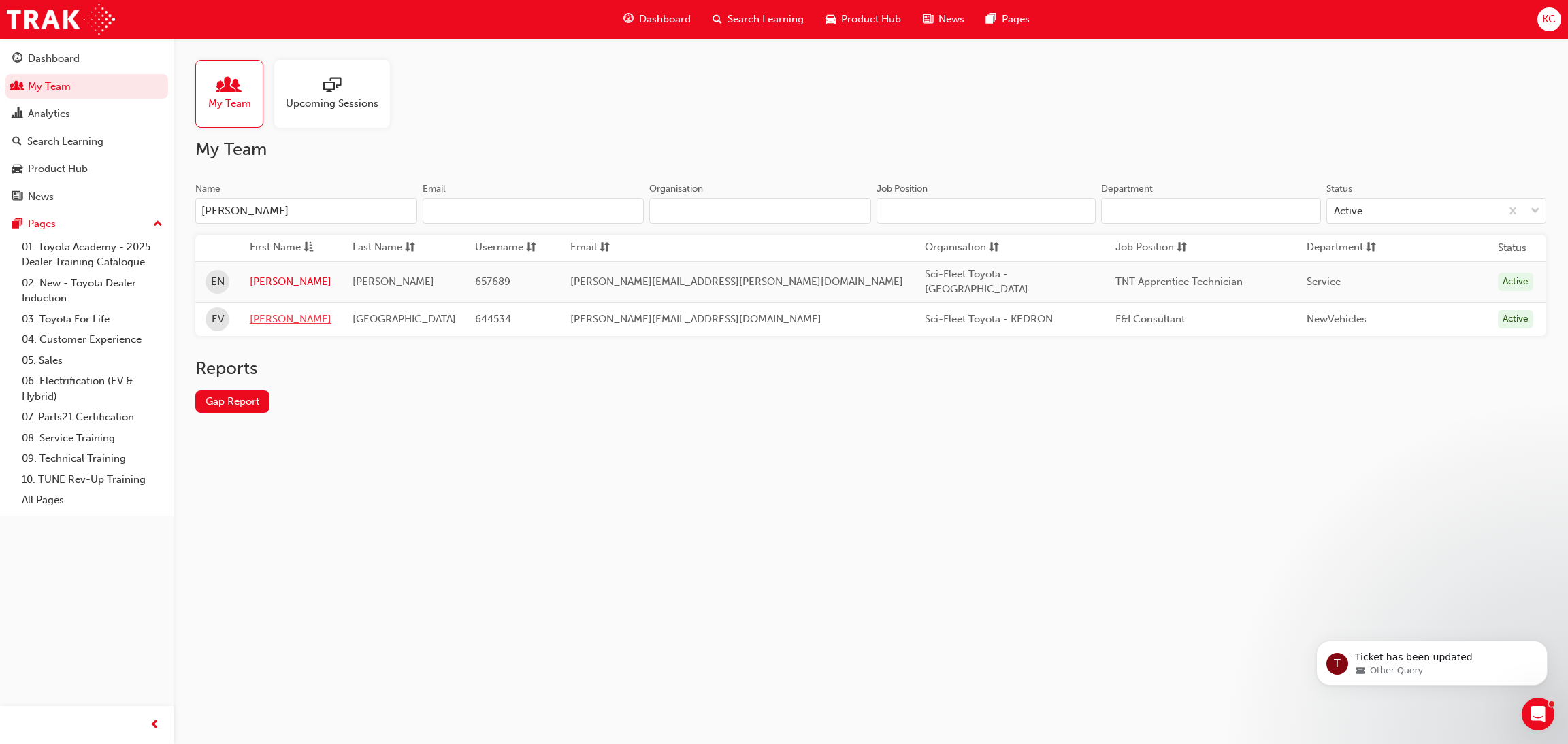
type input "[PERSON_NAME]"
click at [263, 311] on link "[PERSON_NAME]" at bounding box center [290, 319] width 81 height 16
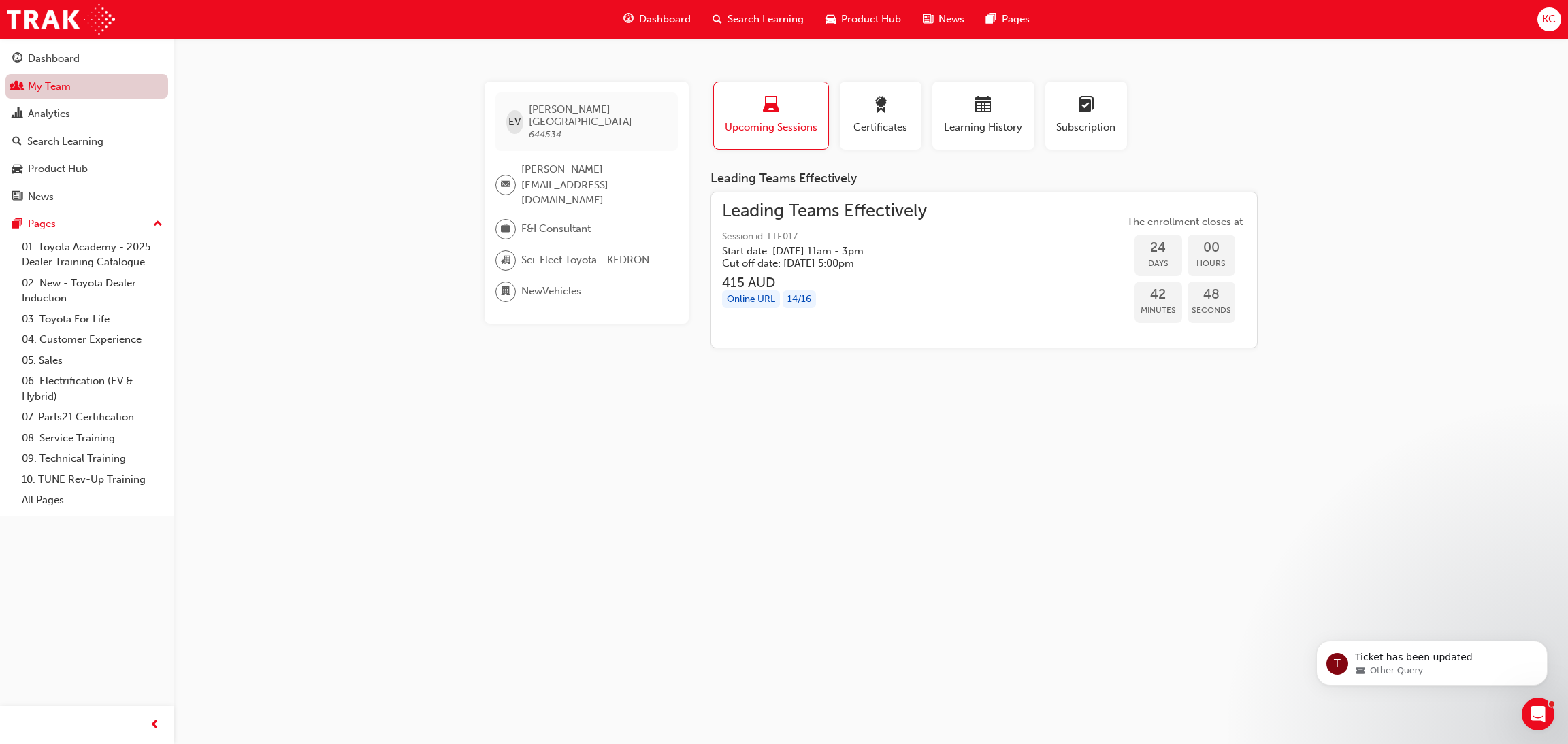
click at [46, 92] on link "My Team" at bounding box center [87, 86] width 163 height 25
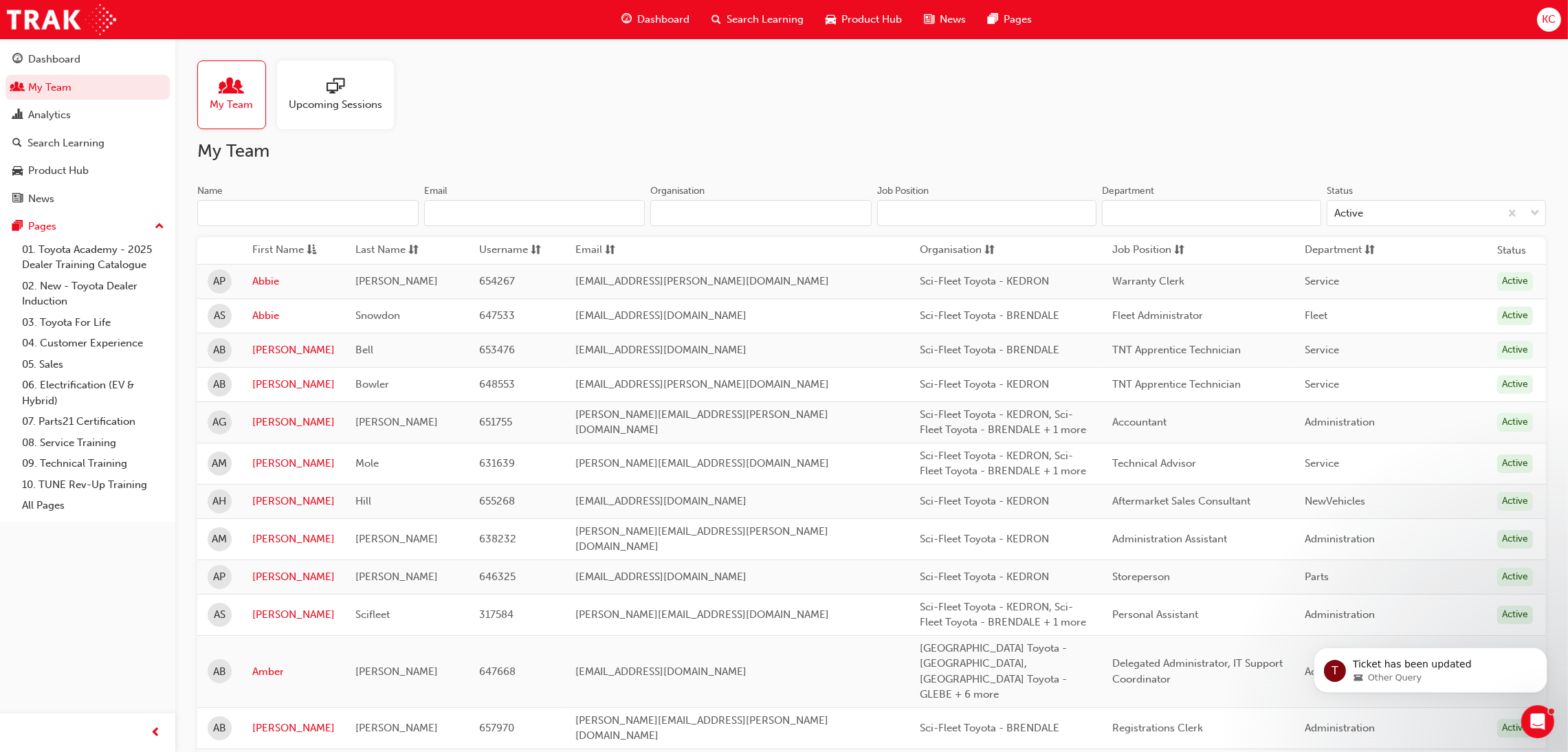
click at [242, 204] on input "Name" at bounding box center [308, 213] width 222 height 26
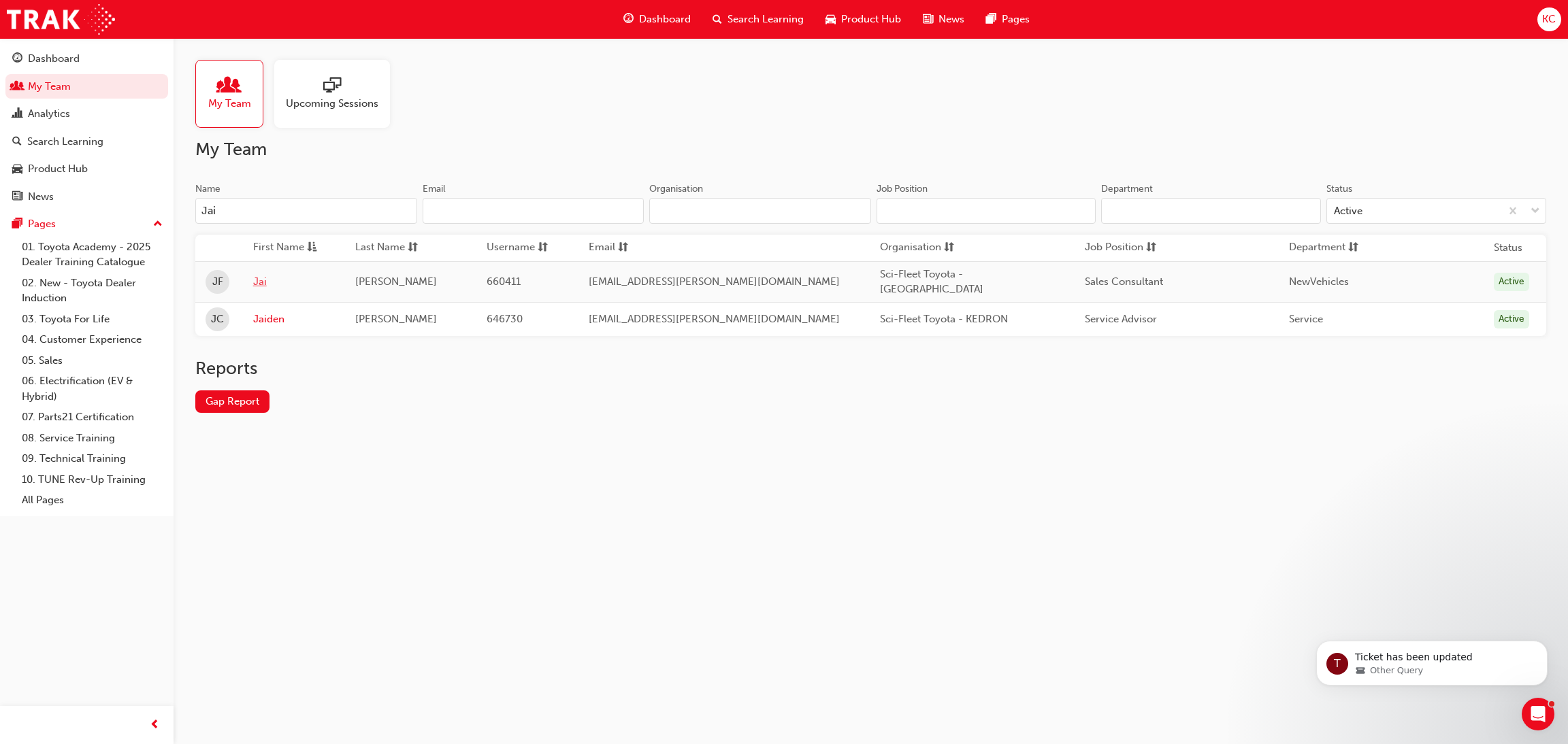
type input "Jai"
click at [265, 280] on link "Jai" at bounding box center [294, 282] width 81 height 16
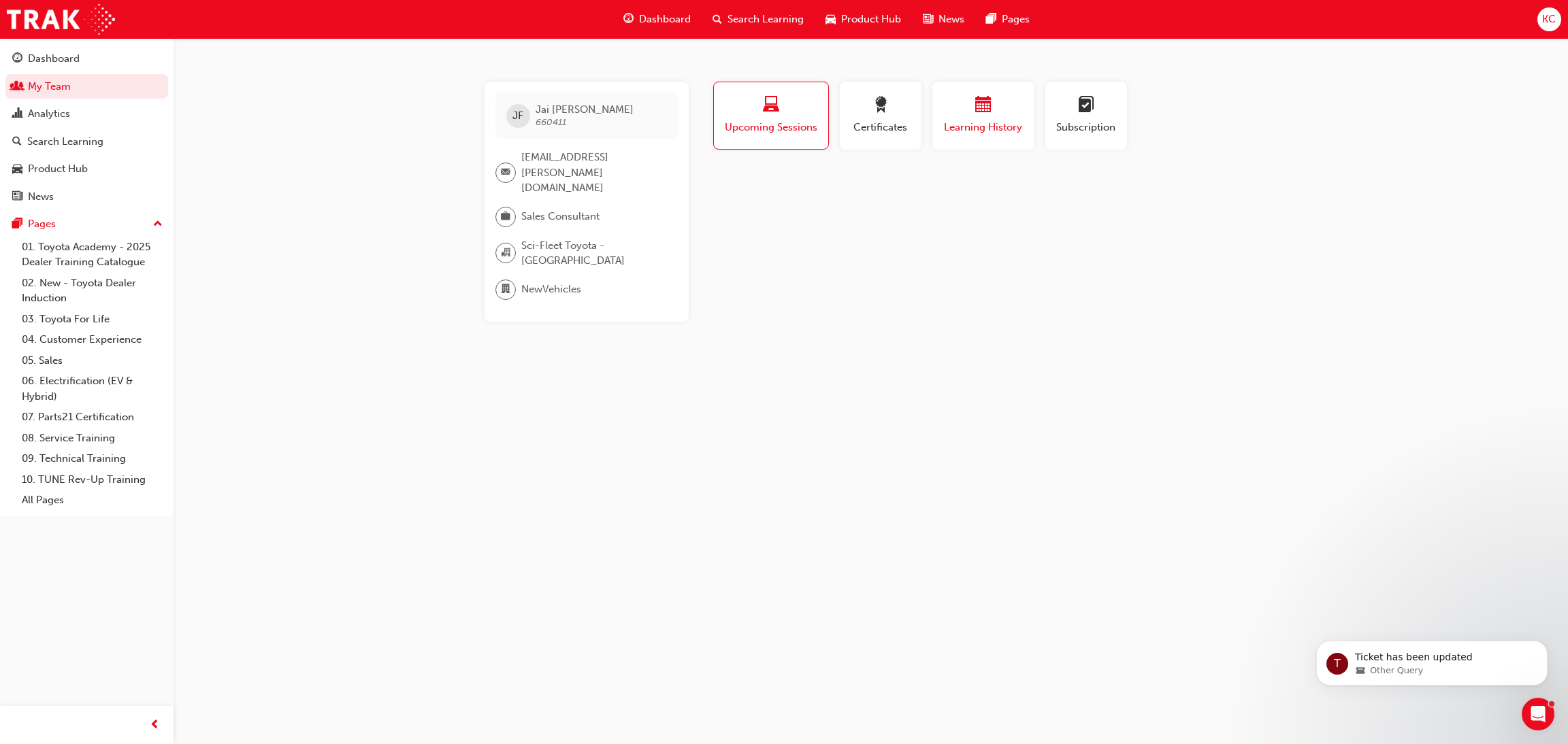
click at [991, 104] on div "button" at bounding box center [983, 107] width 81 height 21
click at [68, 140] on div "Search Learning" at bounding box center [65, 142] width 76 height 16
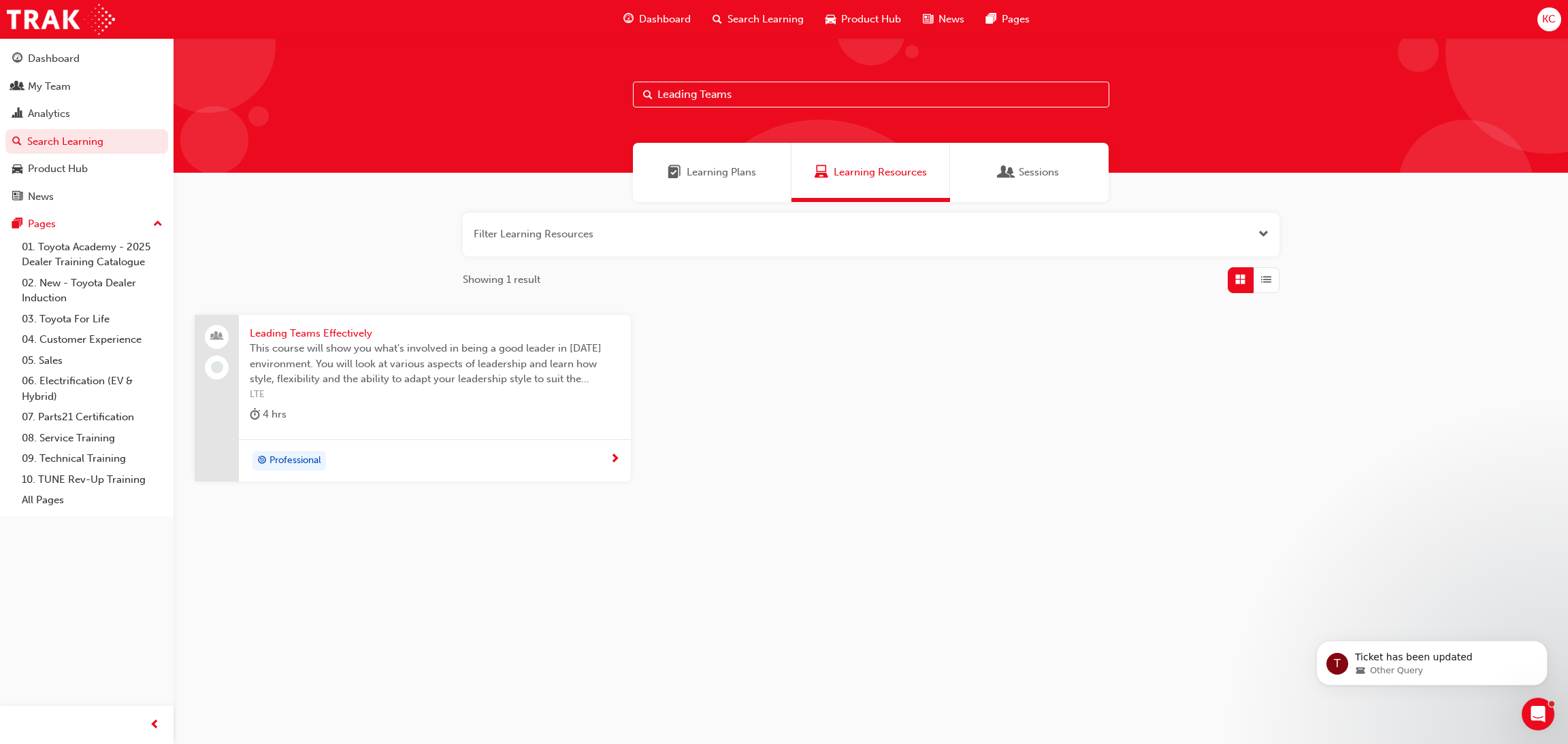
click at [726, 107] on input "Leading Teams" at bounding box center [871, 94] width 477 height 26
click at [729, 100] on input "Leading Teams" at bounding box center [871, 94] width 477 height 26
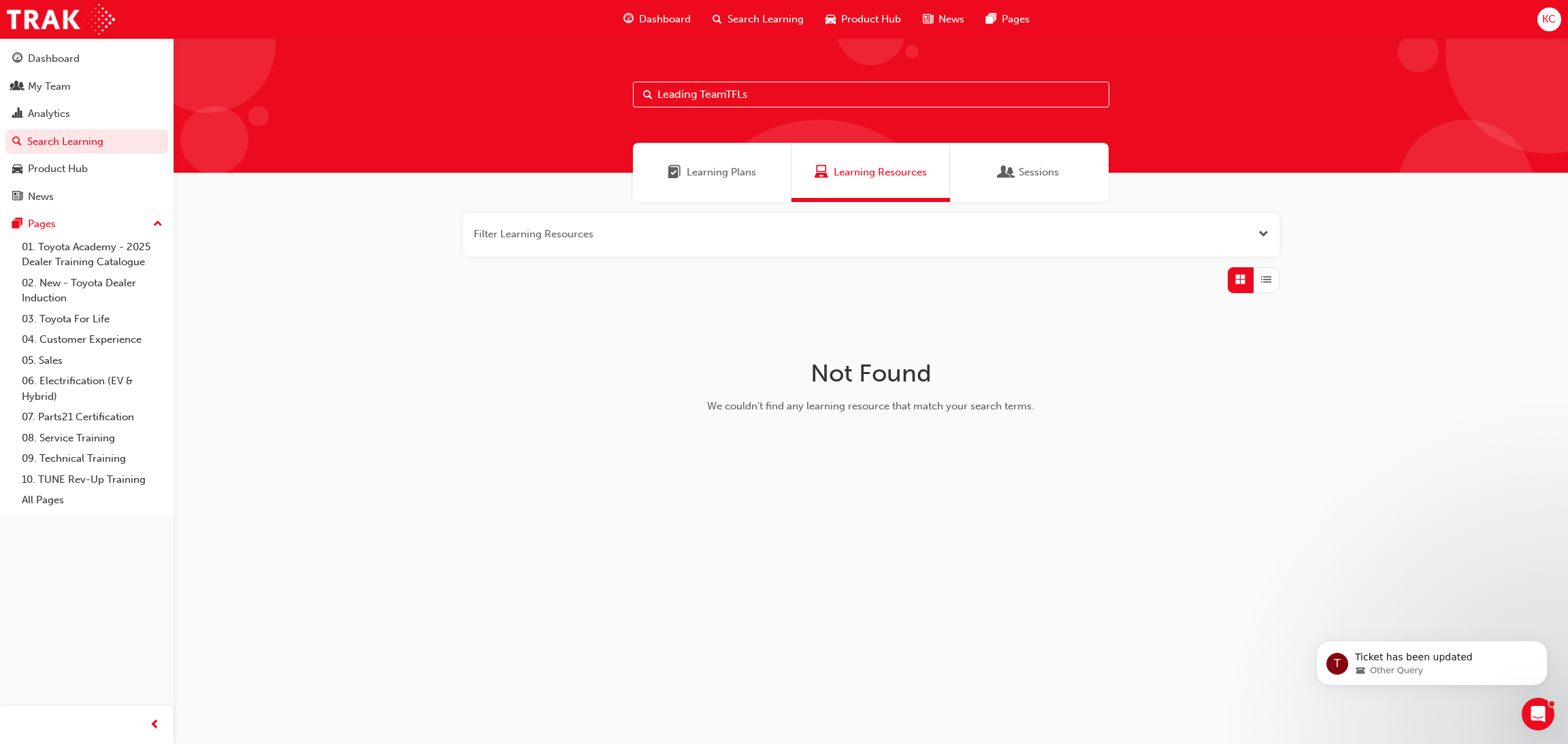
drag, startPoint x: 791, startPoint y: 104, endPoint x: 530, endPoint y: 106, distance: 261.0
click at [530, 104] on div "Leading TeamTFLs" at bounding box center [870, 106] width 1395 height 135
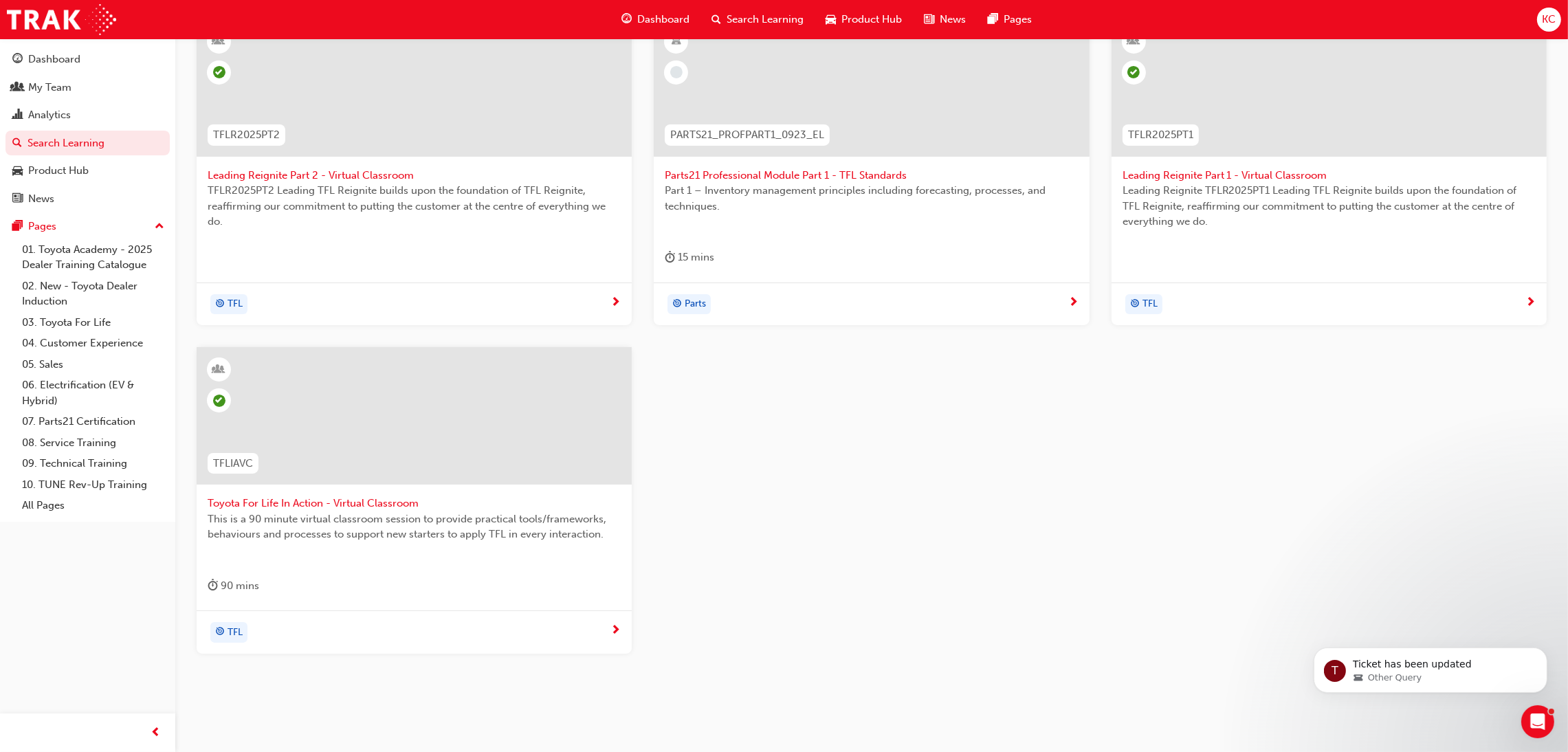
scroll to position [309, 0]
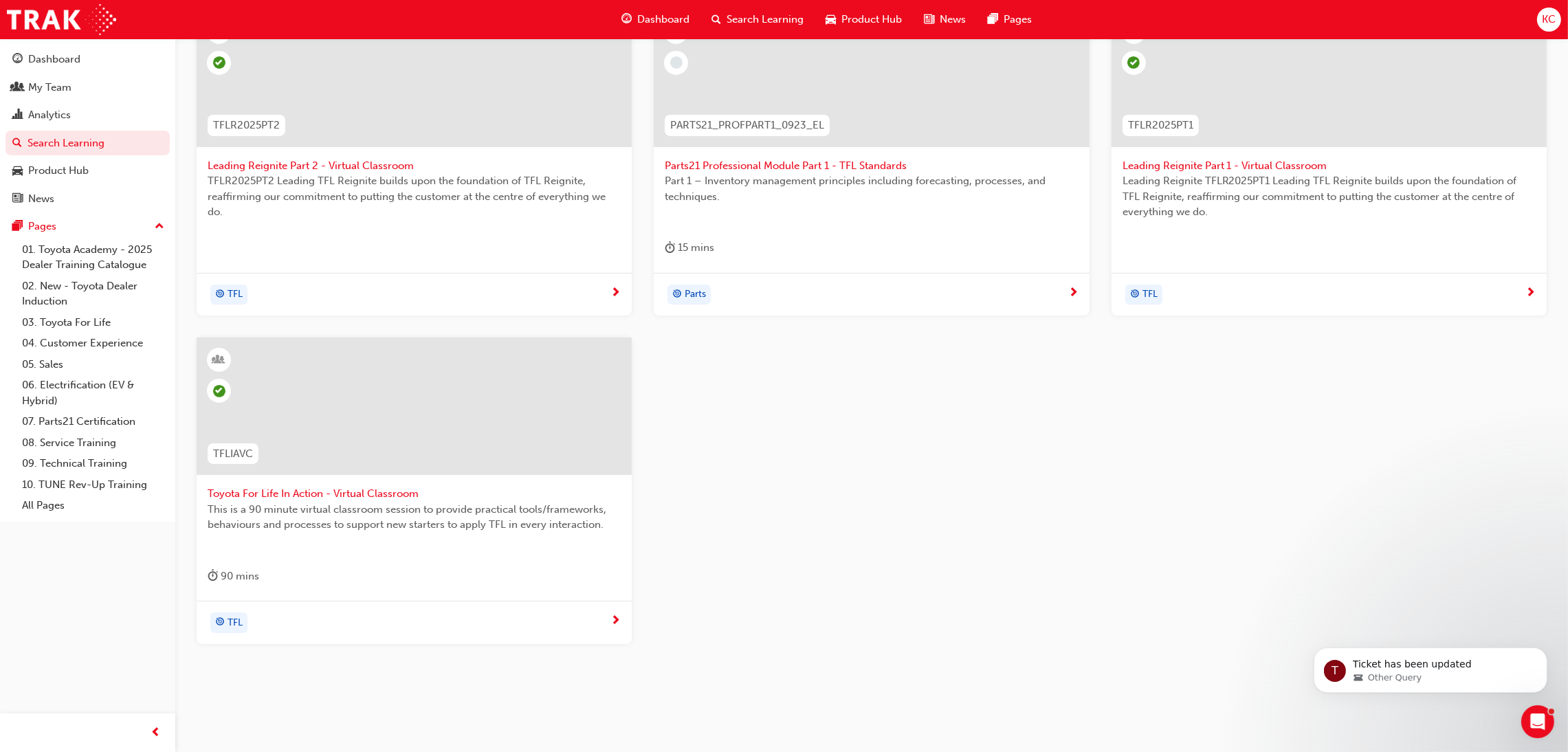
type input "TFL"
click at [312, 495] on span "Toyota For Life In Action - Virtual Classroom" at bounding box center [414, 494] width 413 height 16
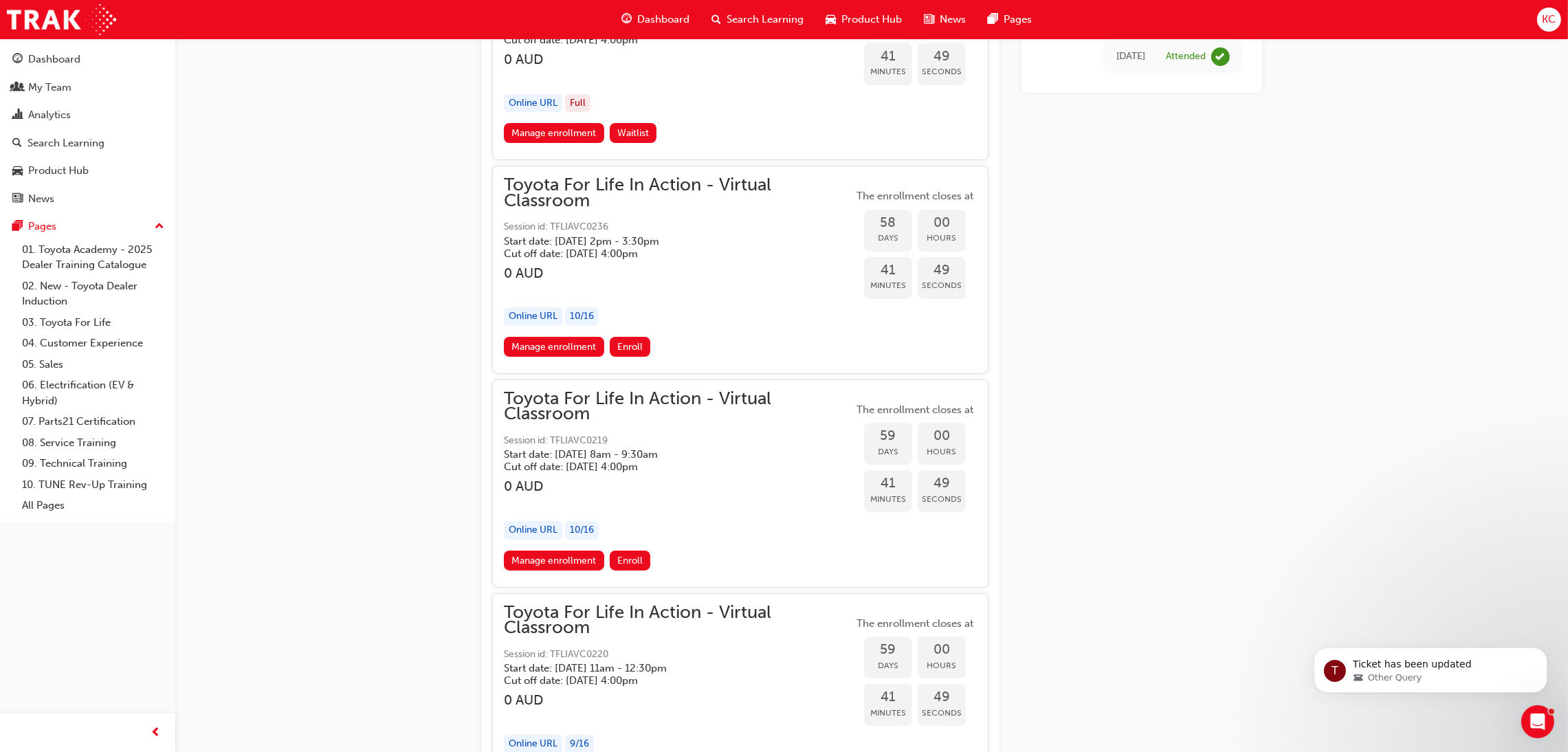
scroll to position [15576, 0]
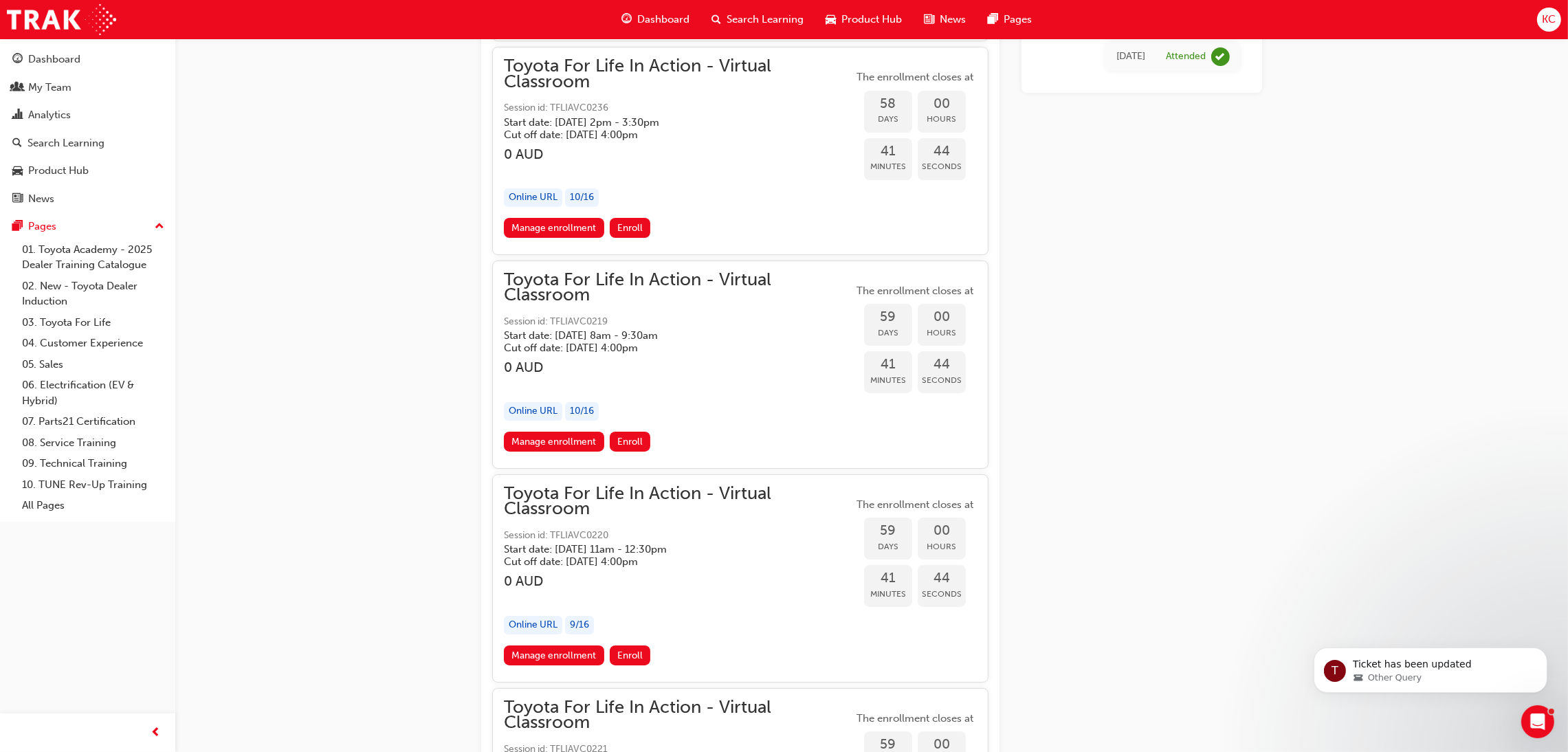
click at [549, 661] on link "Manage enrollment" at bounding box center [554, 655] width 101 height 20
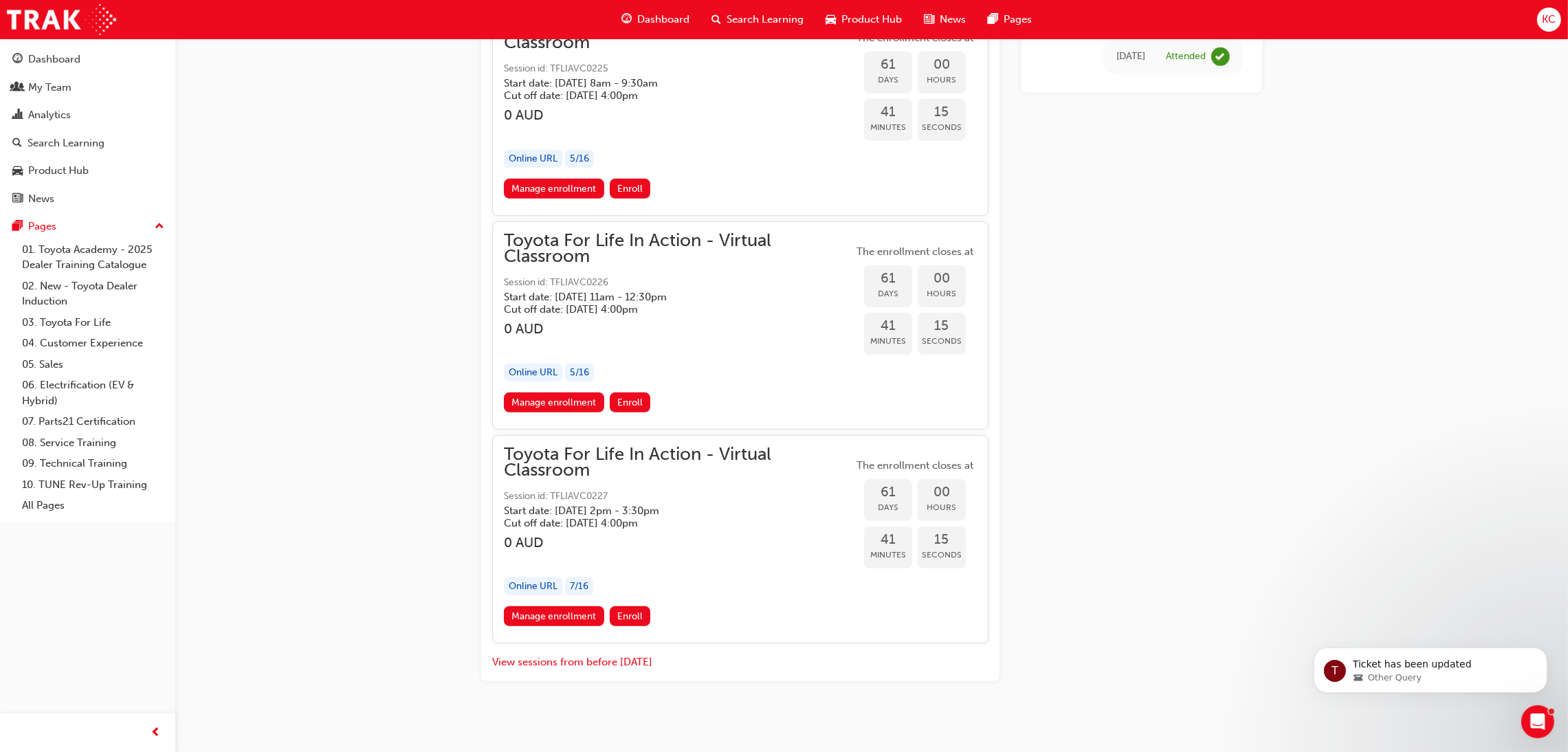
scroll to position [16911, 0]
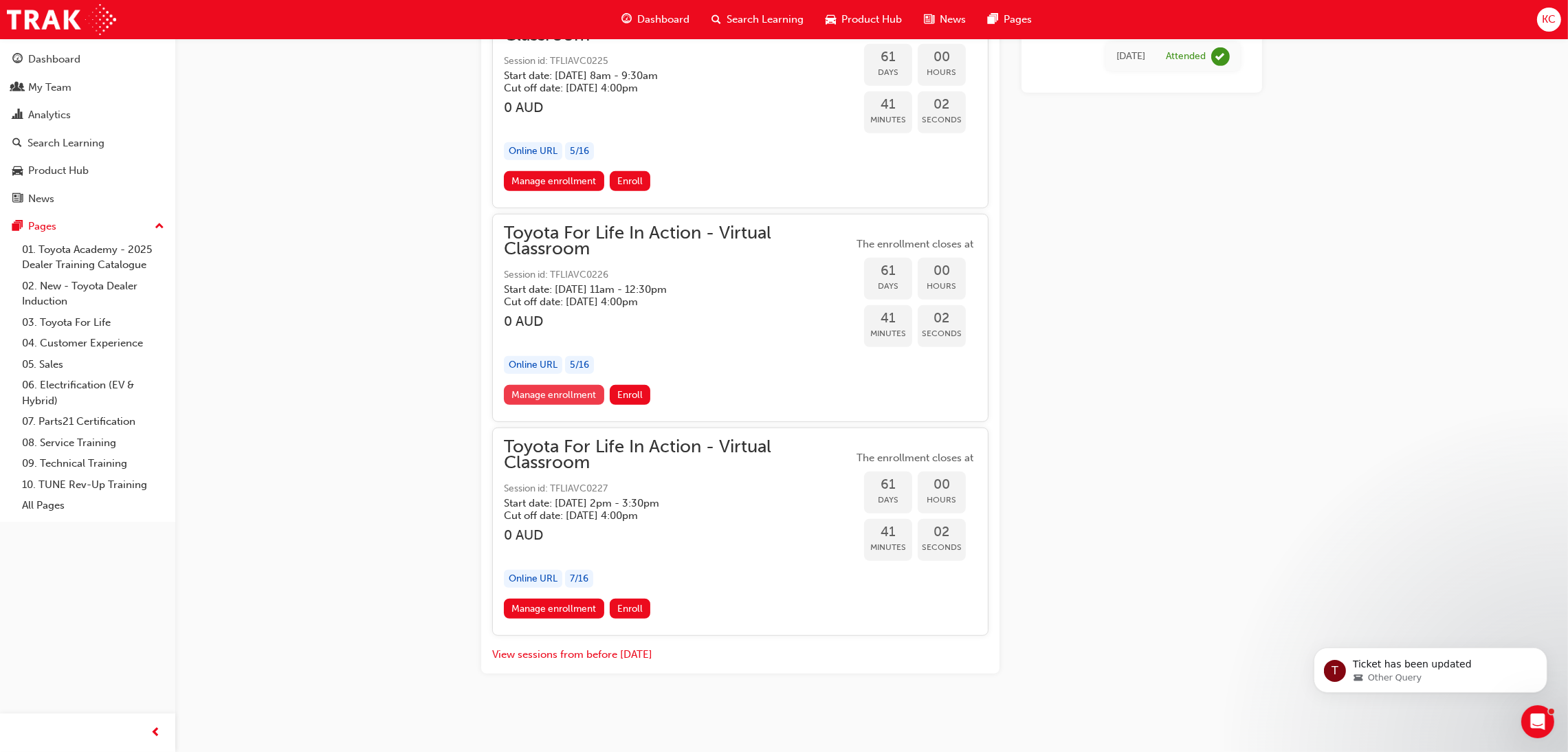
click at [556, 396] on link "Manage enrollment" at bounding box center [554, 395] width 101 height 20
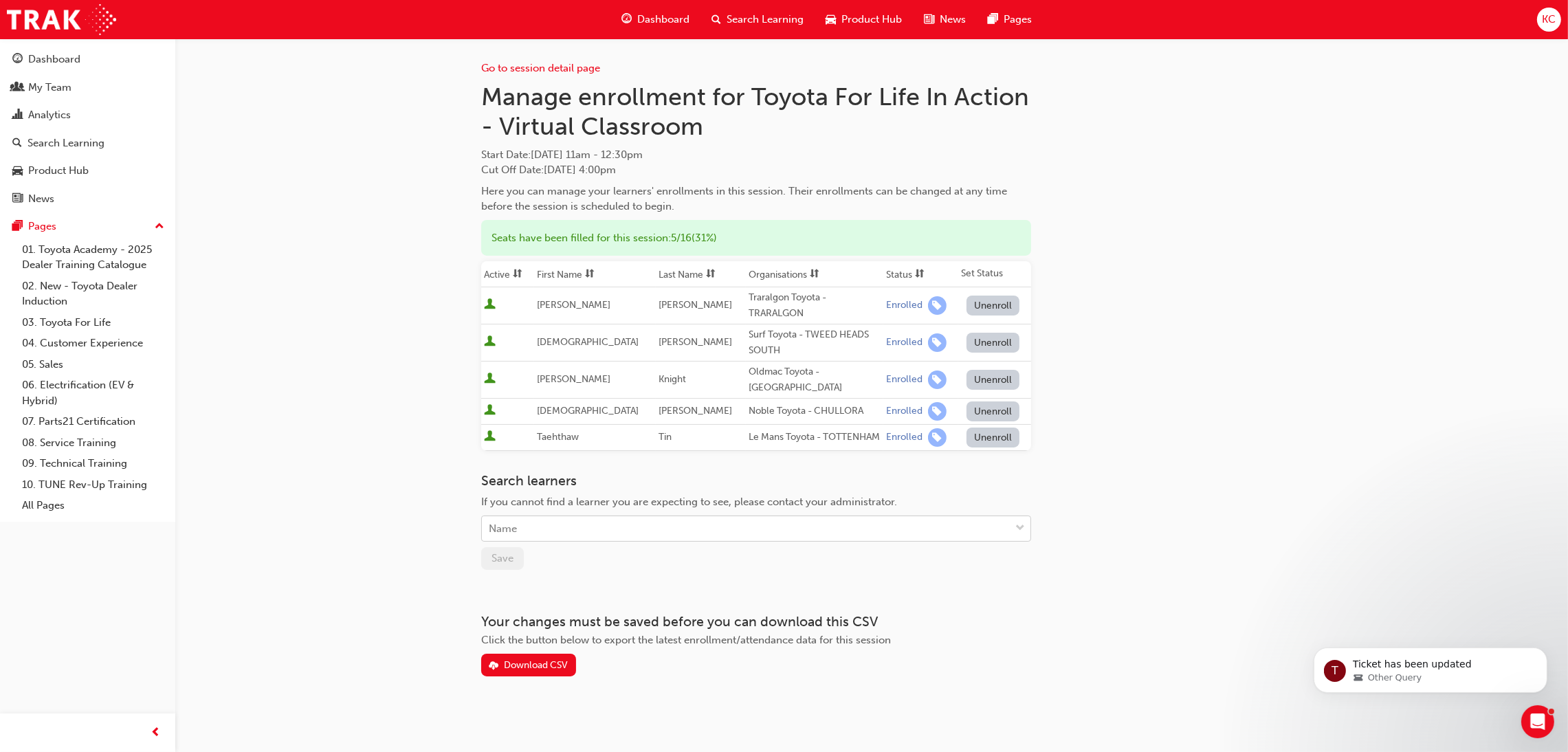
click at [643, 538] on div "Name" at bounding box center [746, 530] width 528 height 24
type input "Jai"
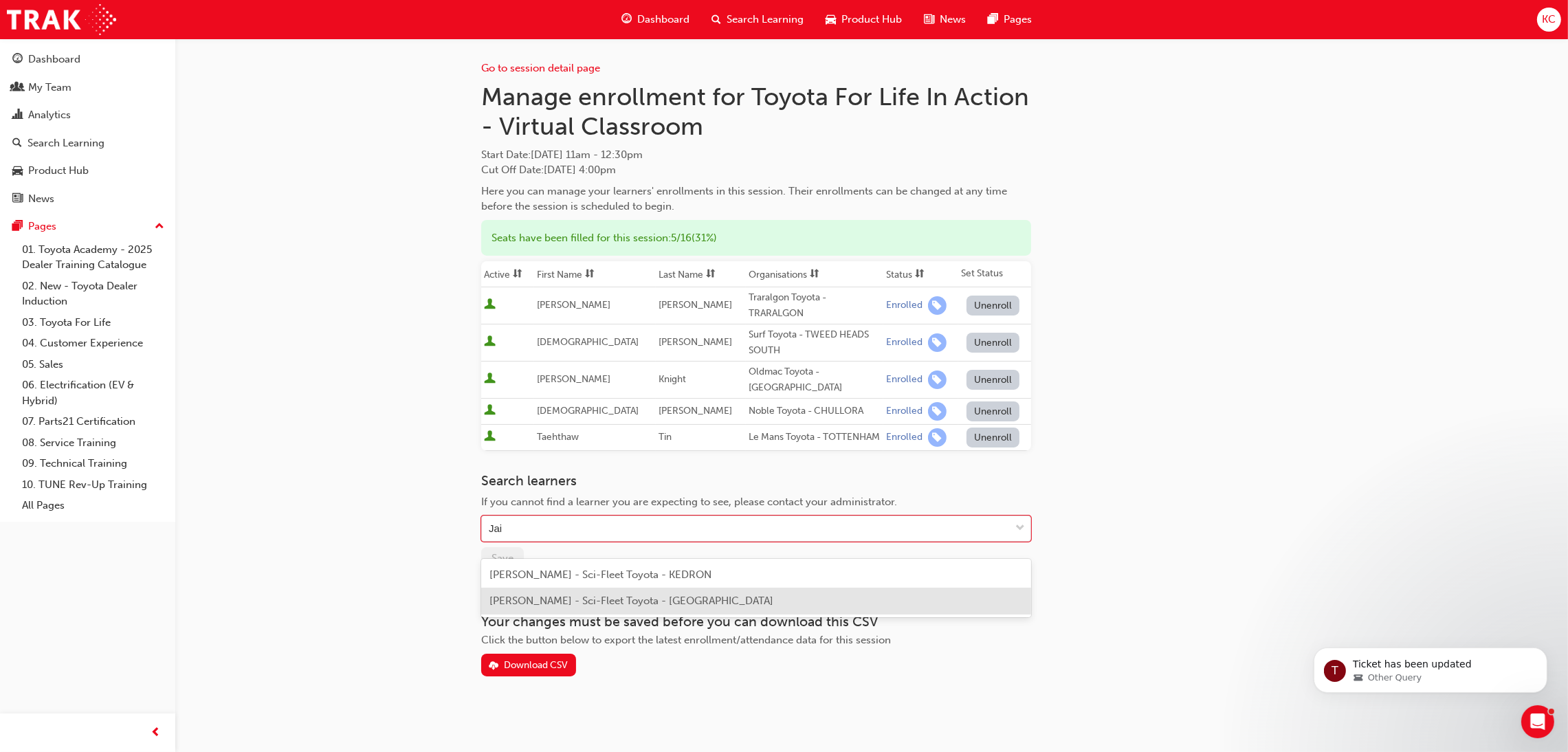
click at [584, 599] on span "[PERSON_NAME] - Sci-Fleet Toyota - [GEOGRAPHIC_DATA]" at bounding box center [631, 601] width 284 height 12
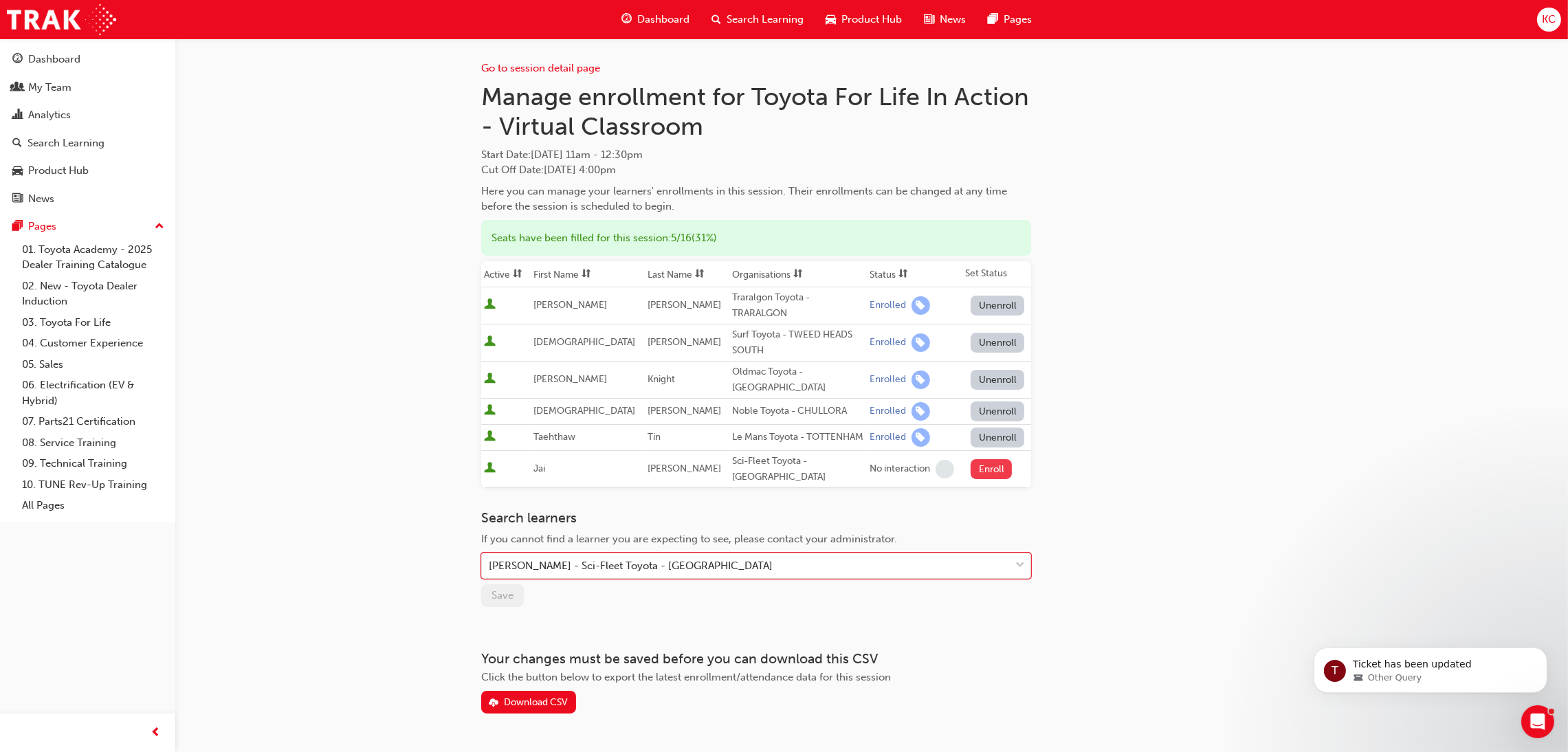
click at [981, 475] on button "Enroll" at bounding box center [991, 469] width 41 height 20
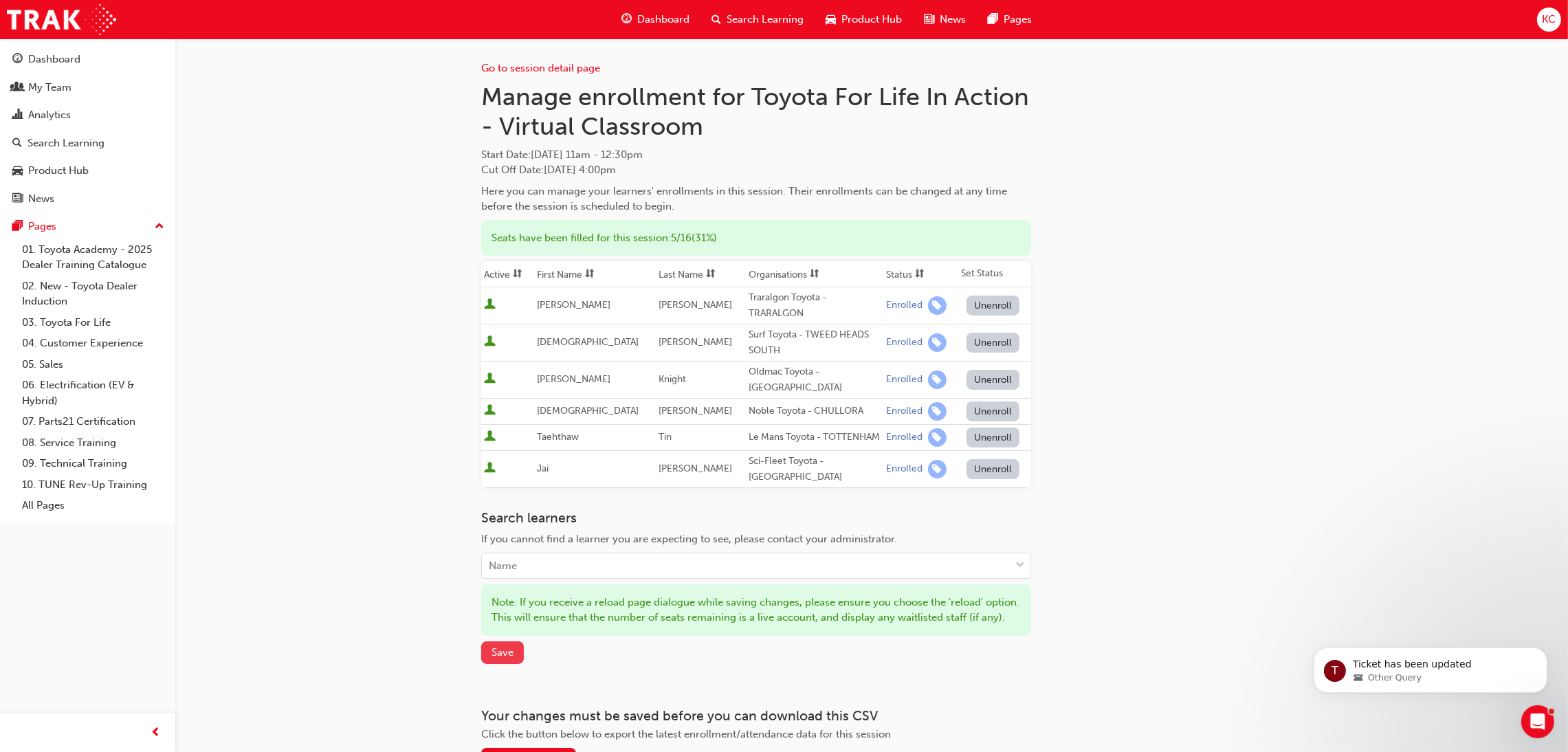
click at [497, 658] on span "Save" at bounding box center [502, 652] width 22 height 12
